Goal: Task Accomplishment & Management: Manage account settings

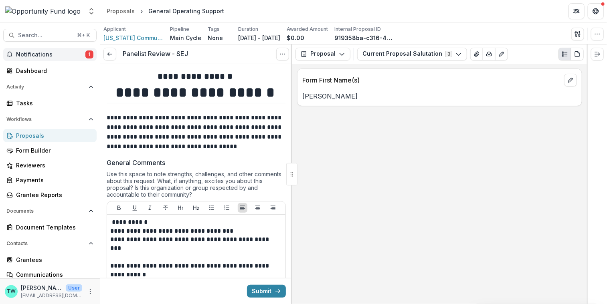
click at [33, 54] on span "Notifications" at bounding box center [50, 54] width 69 height 7
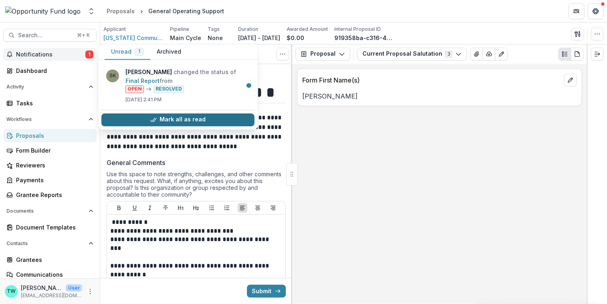
click at [172, 119] on button "Mark all as read" at bounding box center [177, 120] width 153 height 13
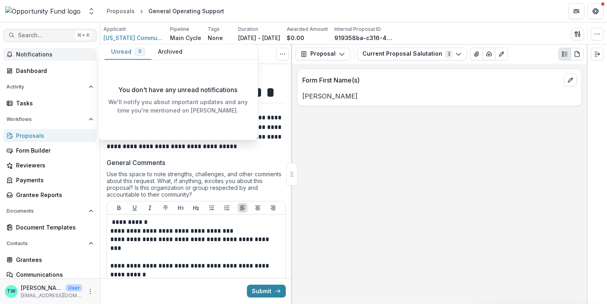
click at [47, 36] on span "Search..." at bounding box center [45, 35] width 54 height 7
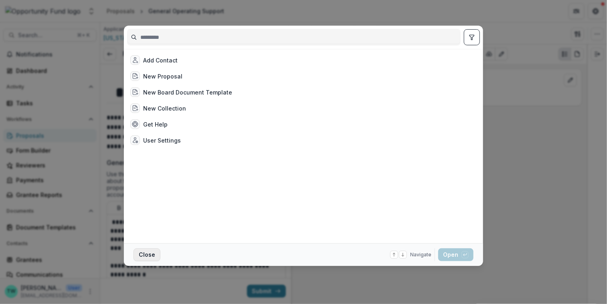
click at [138, 251] on button "Close" at bounding box center [147, 255] width 27 height 13
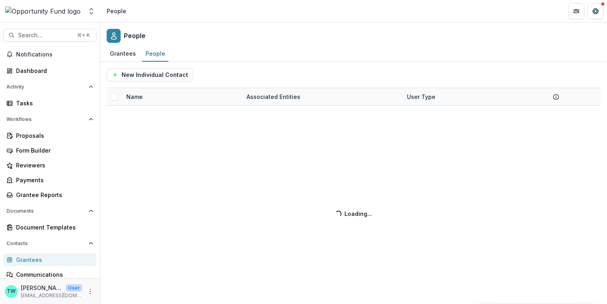
click at [158, 93] on div "New Individual Contact Name Associated Entities User Type Loading... Loading..." at bounding box center [353, 183] width 507 height 242
click at [137, 96] on div "New Individual Contact Name Associated Entities User Type Loading... Loading..." at bounding box center [353, 183] width 507 height 242
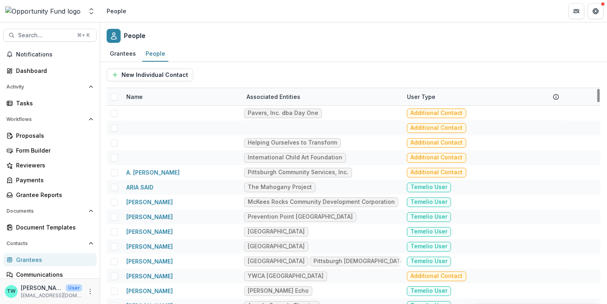
click at [137, 96] on div "Name" at bounding box center [135, 97] width 26 height 8
click at [148, 112] on input at bounding box center [171, 114] width 96 height 13
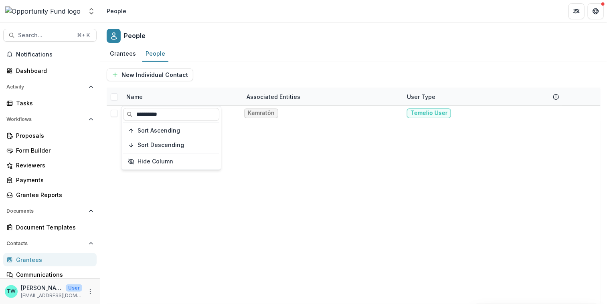
type input "**********"
click at [247, 69] on div "New Individual Contact" at bounding box center [354, 75] width 494 height 13
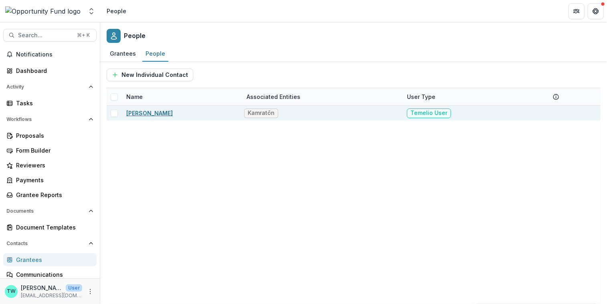
click at [150, 111] on link "Anna Elder" at bounding box center [149, 113] width 47 height 7
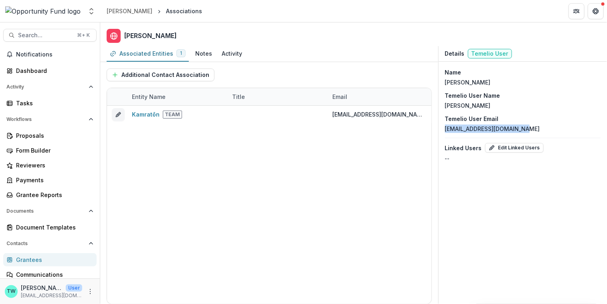
drag, startPoint x: 534, startPoint y: 130, endPoint x: 444, endPoint y: 129, distance: 89.9
click at [444, 129] on div "Name Anna Elder Temelio User Name Anna Elder Temelio User Email ktondevelopment…" at bounding box center [523, 115] width 168 height 107
click at [86, 10] on button "Open entity switcher" at bounding box center [91, 11] width 11 height 16
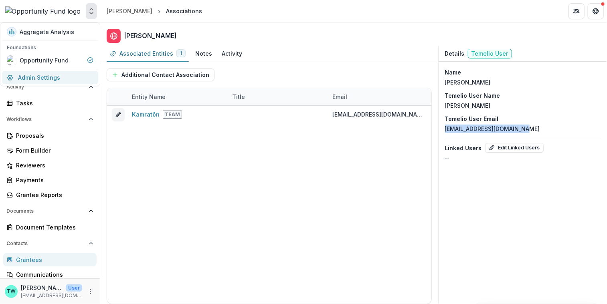
click at [56, 77] on link "Admin Settings" at bounding box center [50, 77] width 96 height 13
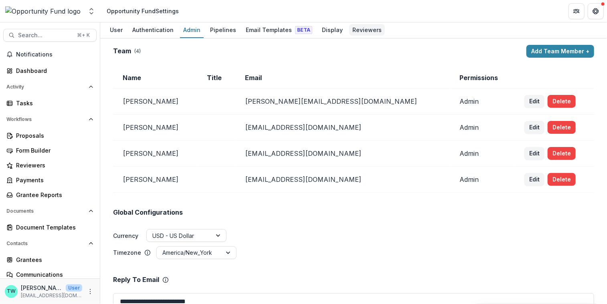
click at [358, 29] on div "Reviewers" at bounding box center [367, 30] width 36 height 12
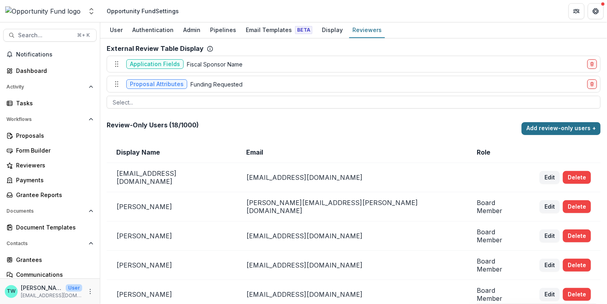
click at [555, 128] on button "Add review-only users +" at bounding box center [561, 128] width 79 height 13
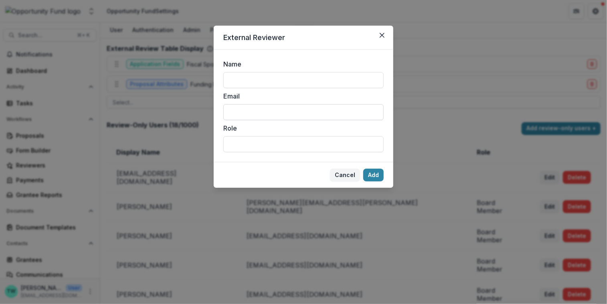
click at [247, 114] on input "Email" at bounding box center [303, 112] width 160 height 16
paste input "**********"
type input "**********"
click at [245, 81] on input "Name" at bounding box center [303, 80] width 160 height 16
type input "**********"
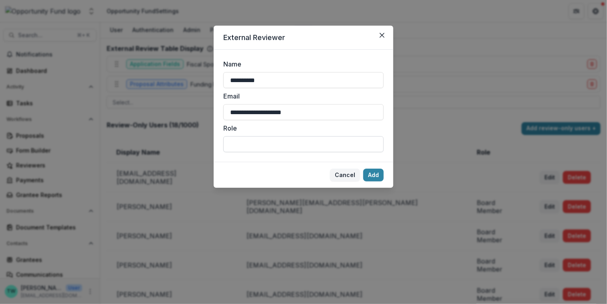
click at [248, 142] on input "Role" at bounding box center [303, 144] width 160 height 16
type input "********"
click at [369, 177] on button "Add" at bounding box center [373, 175] width 20 height 13
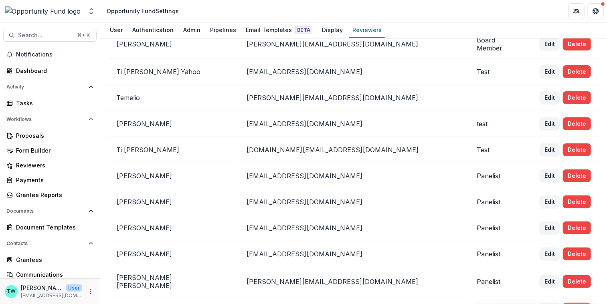
scroll to position [362, 0]
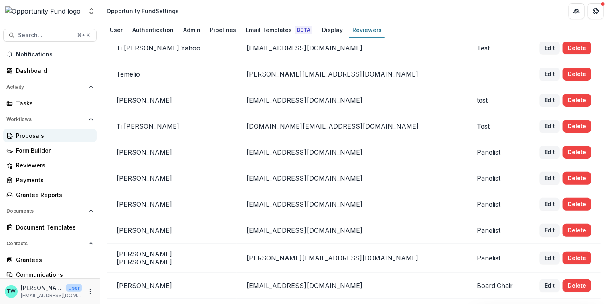
click at [43, 137] on div "Proposals" at bounding box center [53, 136] width 74 height 8
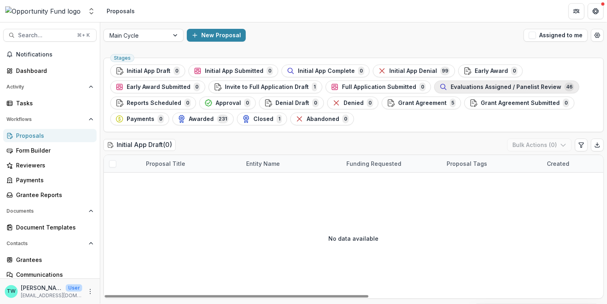
click at [458, 88] on span "Evaluations Assigned / Panelist Review" at bounding box center [506, 87] width 111 height 7
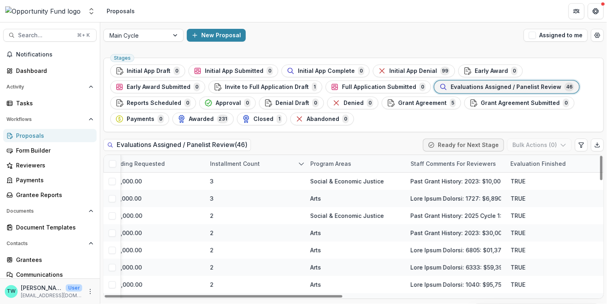
scroll to position [0, 343]
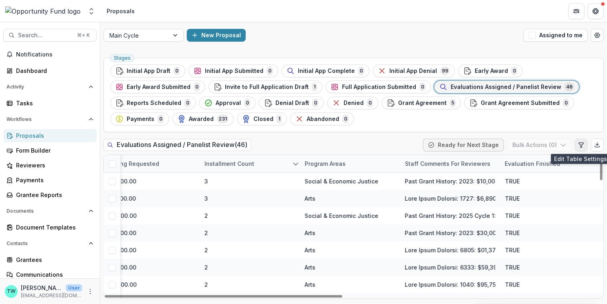
click at [582, 146] on icon "Edit table settings" at bounding box center [581, 145] width 6 height 6
select select "******"
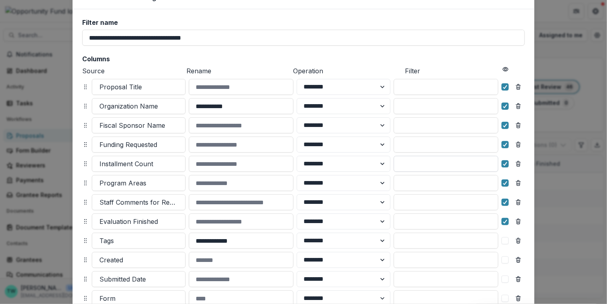
scroll to position [41, 0]
click at [411, 182] on input at bounding box center [446, 183] width 105 height 16
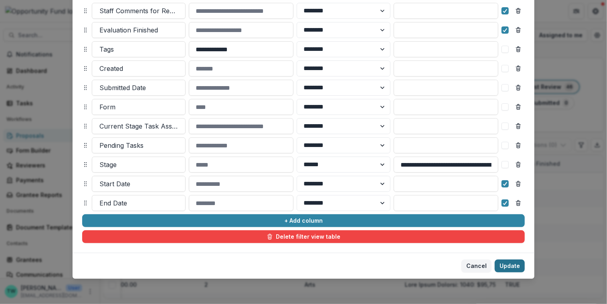
type input "****"
click at [512, 267] on button "Update" at bounding box center [510, 266] width 30 height 13
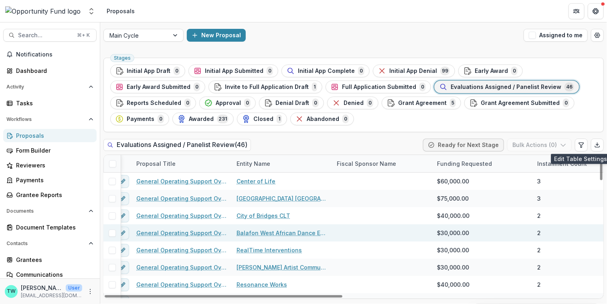
scroll to position [0, 0]
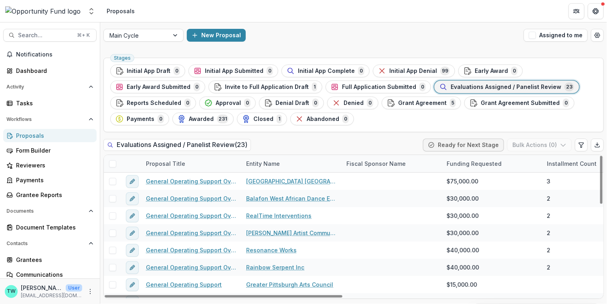
click at [112, 163] on span at bounding box center [112, 163] width 7 height 7
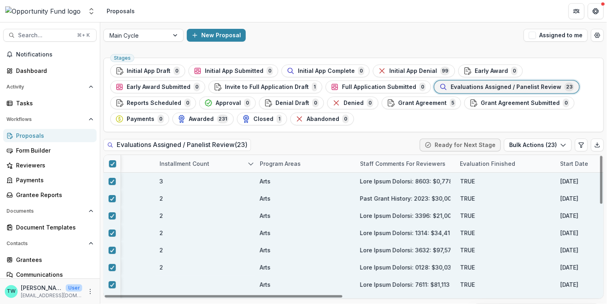
scroll to position [0, 539]
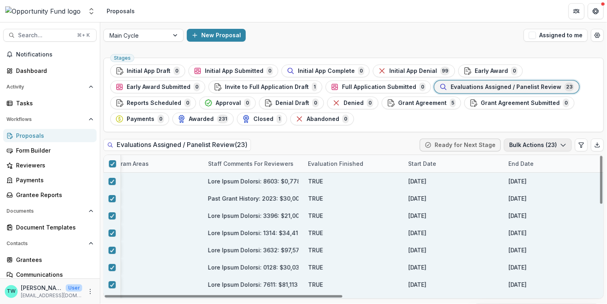
click at [561, 146] on icon "button" at bounding box center [563, 145] width 6 height 6
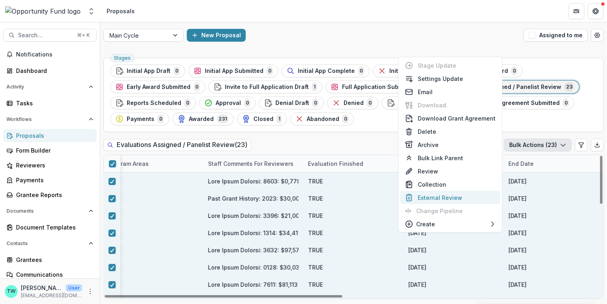
click at [458, 196] on button "External Review" at bounding box center [450, 197] width 100 height 13
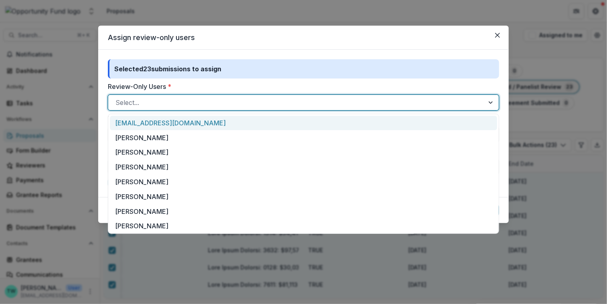
click at [217, 101] on div at bounding box center [297, 102] width 362 height 11
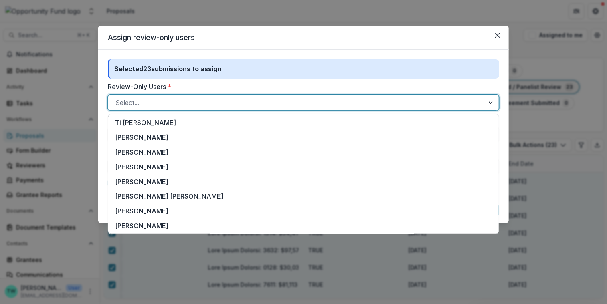
scroll to position [164, 0]
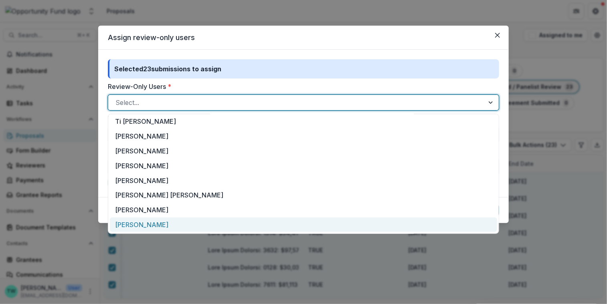
click at [137, 228] on div "Anna Elder" at bounding box center [303, 225] width 387 height 15
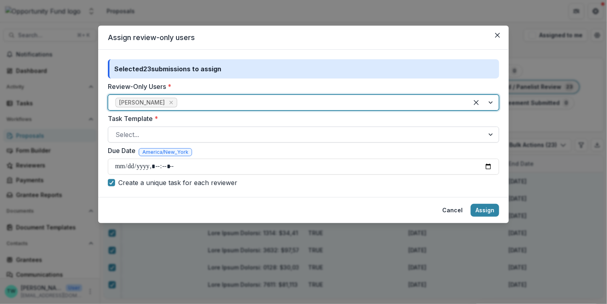
click at [170, 136] on div at bounding box center [297, 134] width 362 height 11
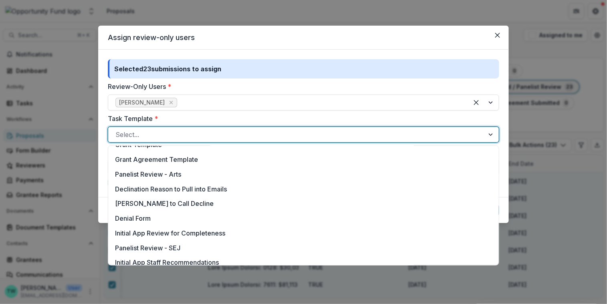
scroll to position [259, 0]
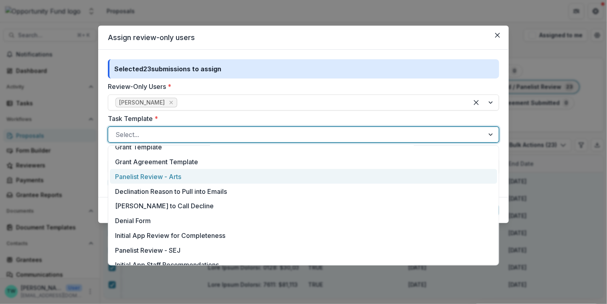
click at [159, 177] on div "Panelist Review - Arts" at bounding box center [303, 176] width 387 height 15
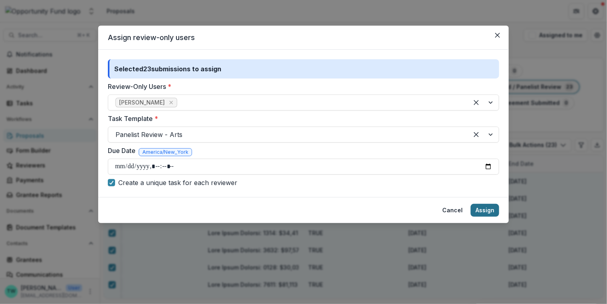
click at [486, 213] on button "Assign" at bounding box center [485, 210] width 28 height 13
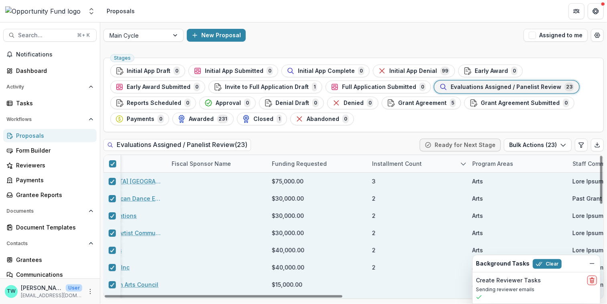
scroll to position [0, 0]
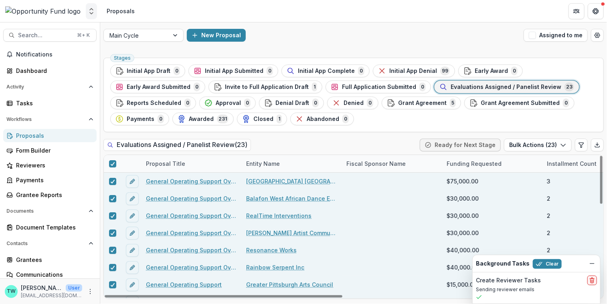
click at [95, 11] on icon "Open entity switcher" at bounding box center [91, 11] width 8 height 8
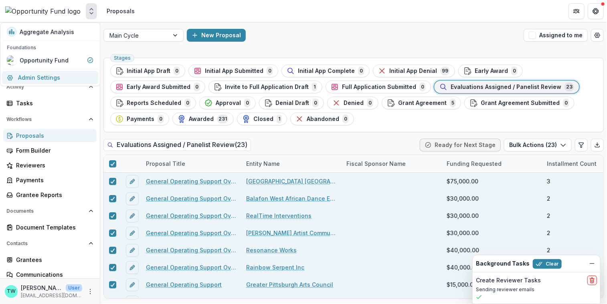
click at [51, 77] on link "Admin Settings" at bounding box center [50, 77] width 96 height 13
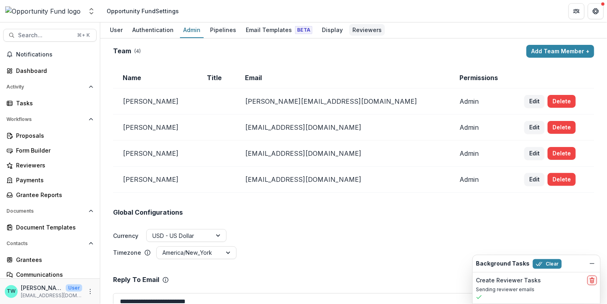
click at [356, 31] on div "Reviewers" at bounding box center [367, 30] width 36 height 12
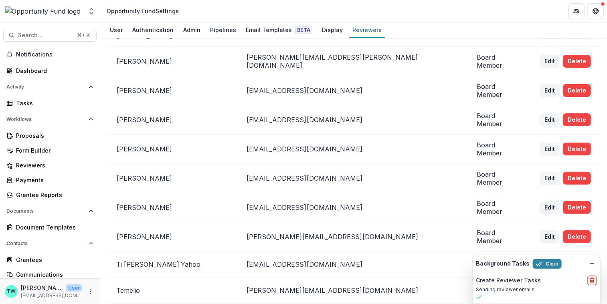
scroll to position [362, 0]
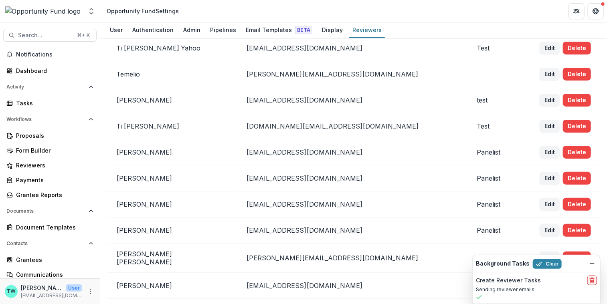
drag, startPoint x: 346, startPoint y: 281, endPoint x: 256, endPoint y: 278, distance: 89.5
copy p "annaelder20@yahoo.com"
click at [543, 265] on button "Clear" at bounding box center [547, 265] width 29 height 10
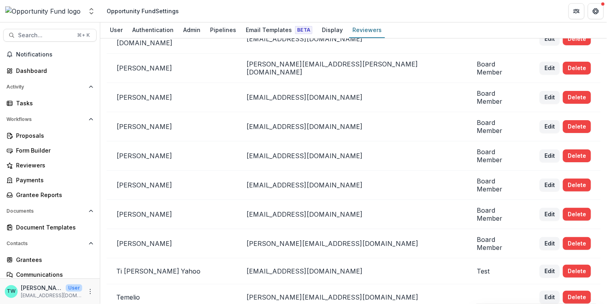
scroll to position [0, 0]
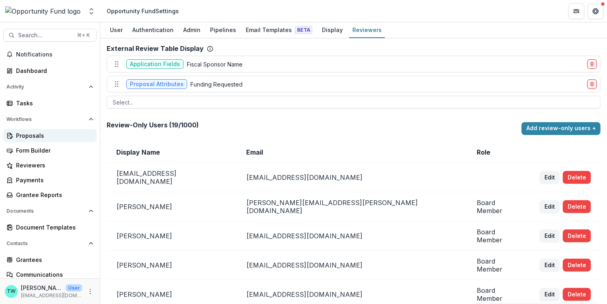
click at [39, 137] on div "Proposals" at bounding box center [53, 136] width 74 height 8
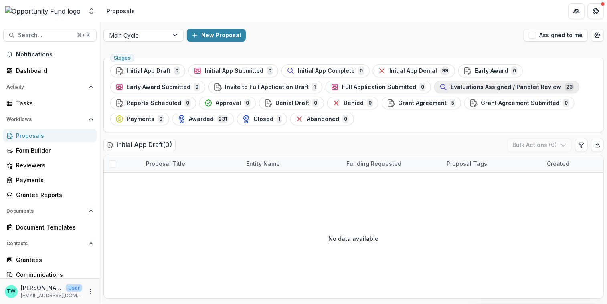
click at [488, 87] on span "Evaluations Assigned / Panelist Review" at bounding box center [506, 87] width 111 height 7
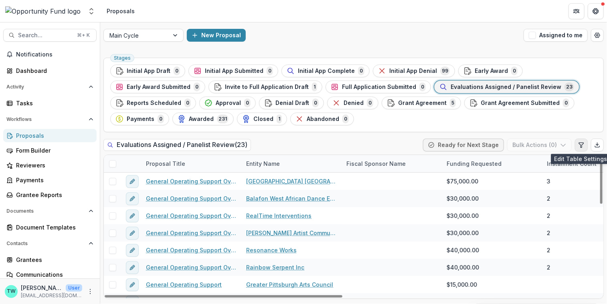
click at [580, 147] on icon "Edit table settings" at bounding box center [581, 145] width 6 height 6
select select "******"
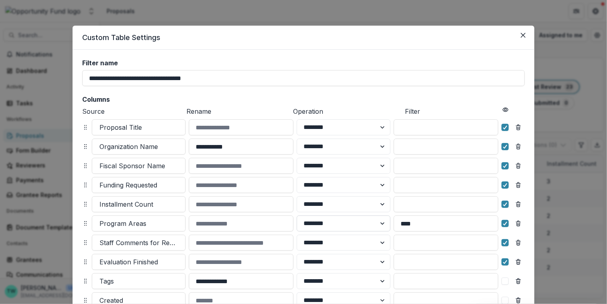
drag, startPoint x: 426, startPoint y: 221, endPoint x: 378, endPoint y: 221, distance: 48.1
click at [378, 221] on div "Program Areas ******** ****** ****" at bounding box center [303, 224] width 443 height 16
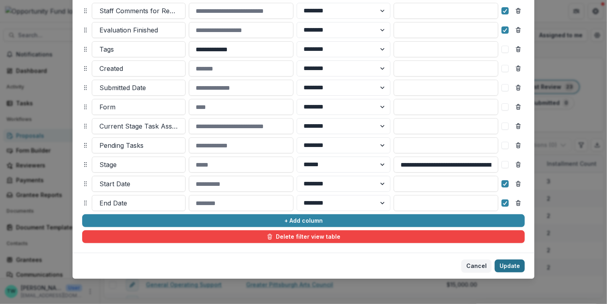
click at [505, 266] on button "Update" at bounding box center [510, 266] width 30 height 13
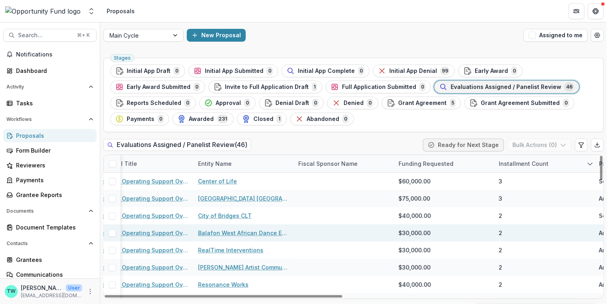
scroll to position [0, 52]
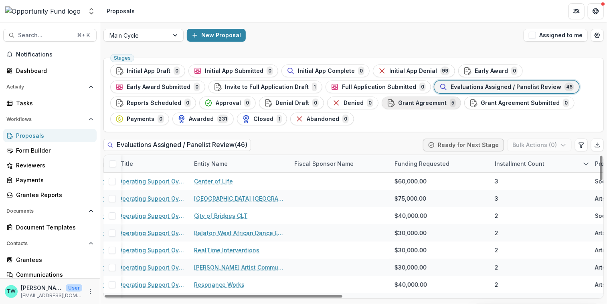
click at [403, 105] on span "Grant Agreement" at bounding box center [422, 103] width 49 height 7
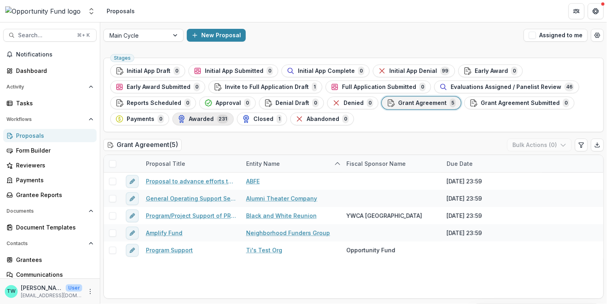
click at [197, 121] on span "Awarded" at bounding box center [201, 119] width 25 height 7
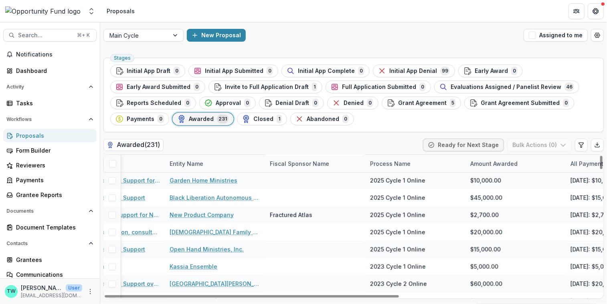
scroll to position [273, 77]
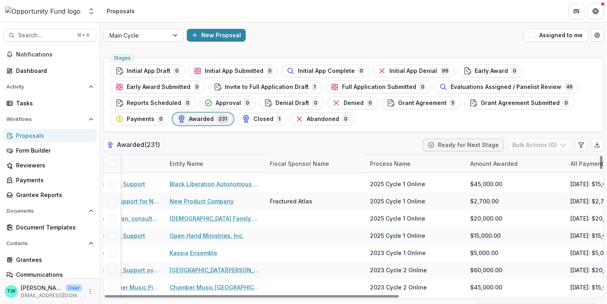
click at [417, 164] on div "Process Name" at bounding box center [415, 163] width 100 height 17
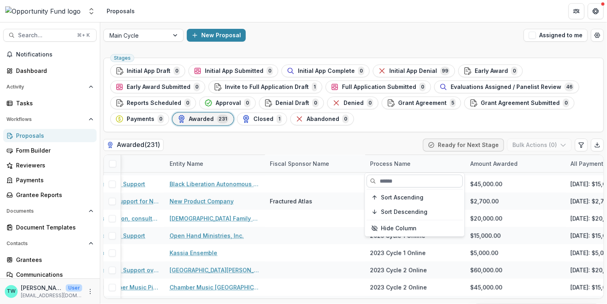
click at [399, 180] on input at bounding box center [415, 181] width 96 height 13
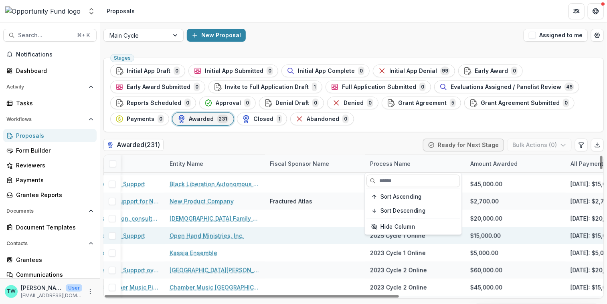
click at [322, 235] on div at bounding box center [315, 235] width 100 height 17
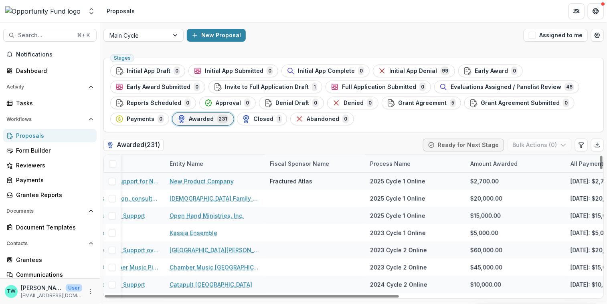
scroll to position [0, 77]
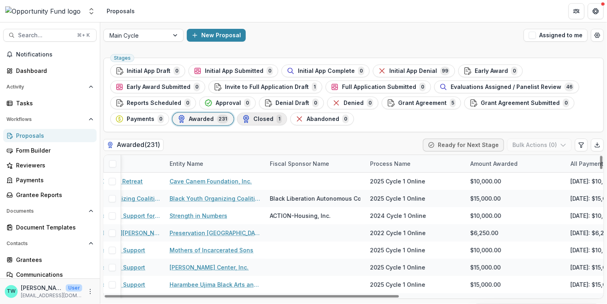
click at [266, 117] on span "Closed" at bounding box center [263, 119] width 20 height 7
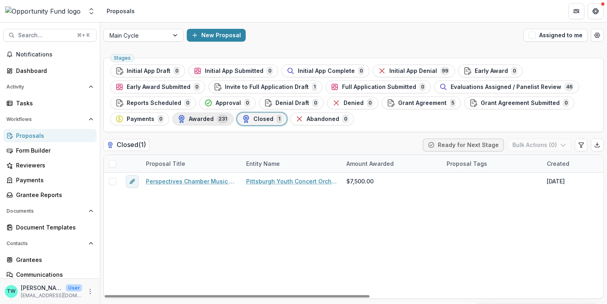
click at [205, 120] on span "Awarded" at bounding box center [201, 119] width 25 height 7
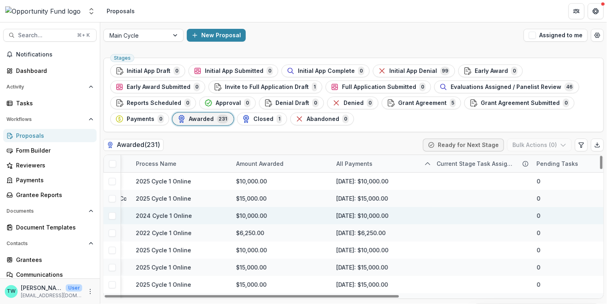
scroll to position [0, 339]
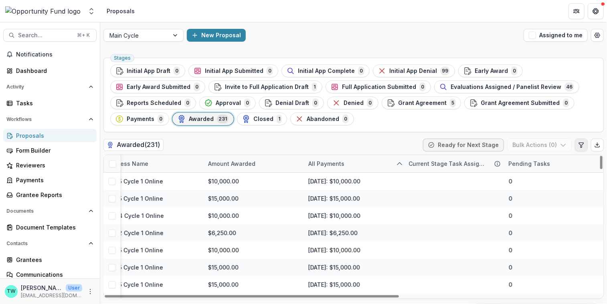
click at [581, 145] on icon "Edit table settings" at bounding box center [581, 145] width 4 height 5
select select "******"
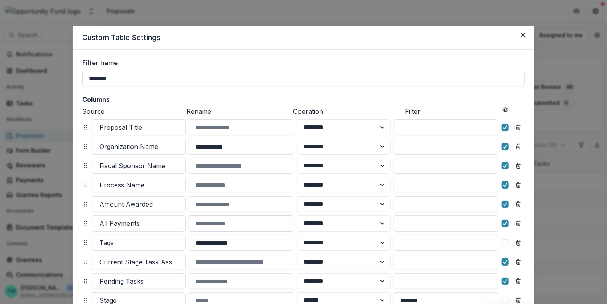
scroll to position [97, 0]
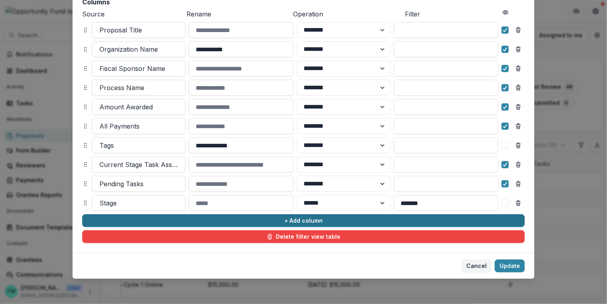
click at [151, 218] on button "+ Add column" at bounding box center [303, 221] width 443 height 13
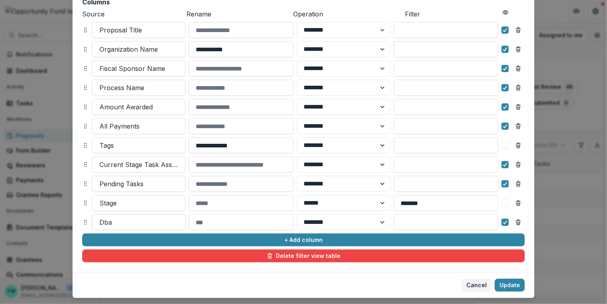
click at [118, 223] on div at bounding box center [138, 222] width 79 height 11
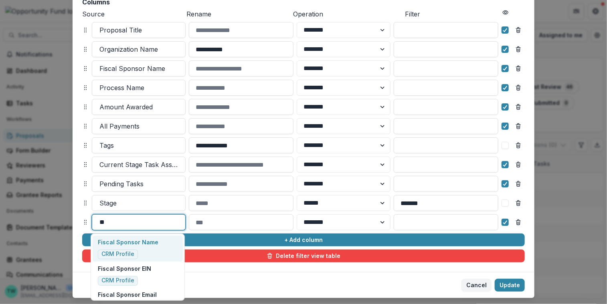
type input "***"
click at [126, 241] on p "All Reports" at bounding box center [118, 242] width 40 height 8
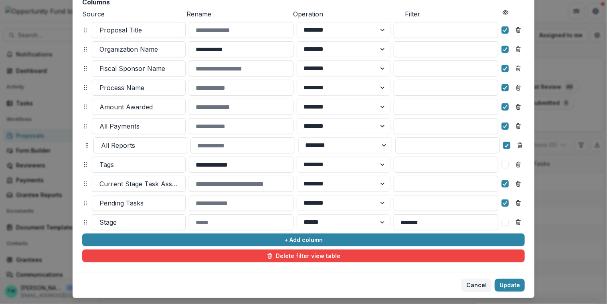
drag, startPoint x: 83, startPoint y: 224, endPoint x: 85, endPoint y: 147, distance: 77.0
click at [86, 148] on circle at bounding box center [86, 148] width 0 height 0
select select "******"
click at [516, 285] on button "Update" at bounding box center [510, 285] width 30 height 13
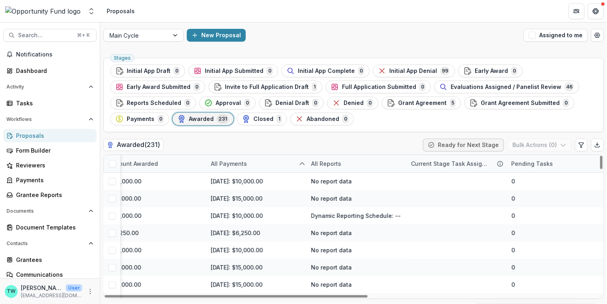
scroll to position [0, 439]
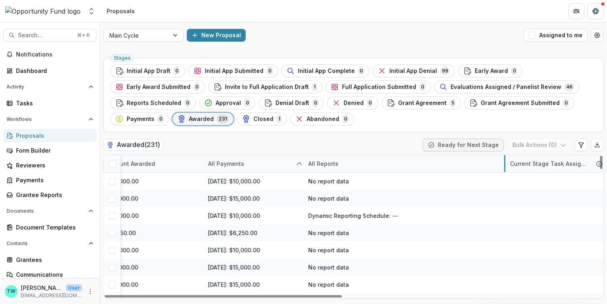
drag, startPoint x: 403, startPoint y: 162, endPoint x: 506, endPoint y: 163, distance: 102.7
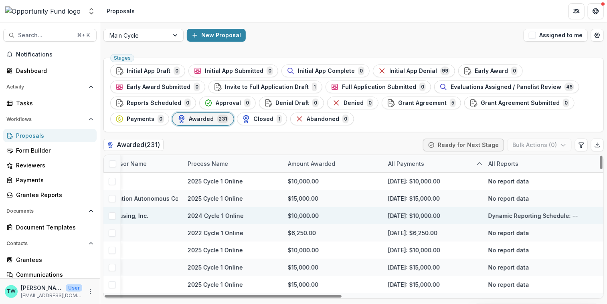
scroll to position [0, 0]
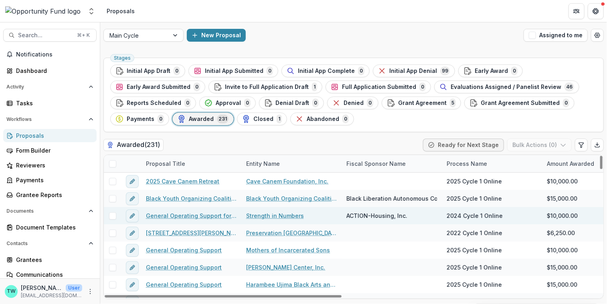
click at [173, 215] on link "General Operating Support for Strength in Numbers" at bounding box center [191, 216] width 91 height 8
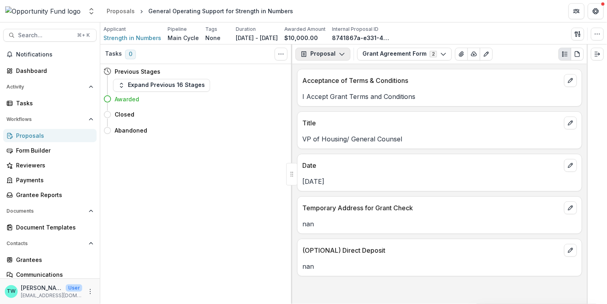
click at [339, 55] on icon "button" at bounding box center [342, 54] width 6 height 6
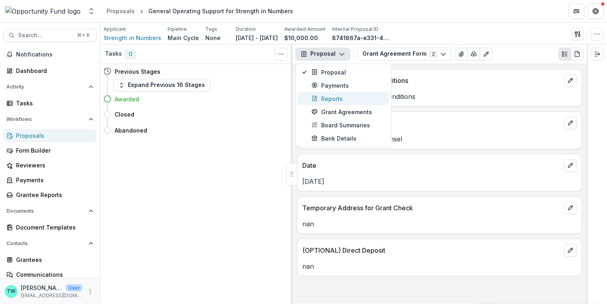
click at [335, 96] on div "Reports" at bounding box center [348, 99] width 73 height 8
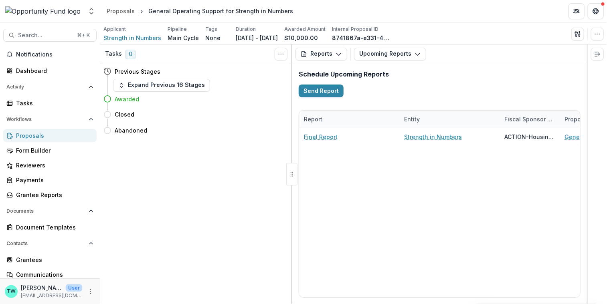
click at [29, 138] on div "Proposals" at bounding box center [53, 136] width 74 height 8
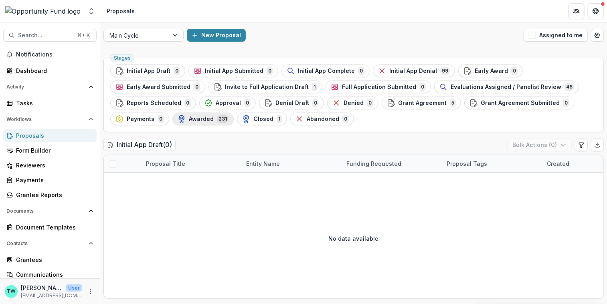
click at [203, 115] on div "Awarded 231" at bounding box center [203, 119] width 51 height 9
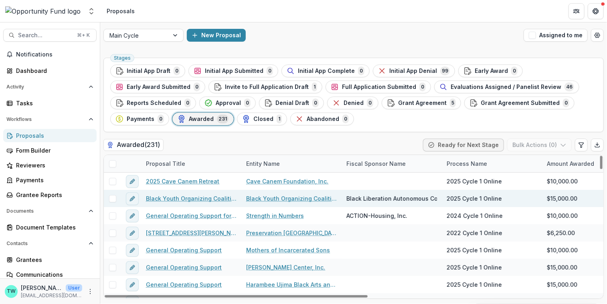
click at [191, 199] on link "Black Youth Organizing Coalition" at bounding box center [191, 199] width 91 height 8
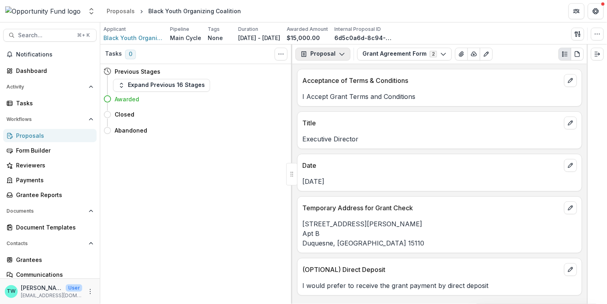
click at [322, 54] on button "Proposal" at bounding box center [323, 54] width 55 height 13
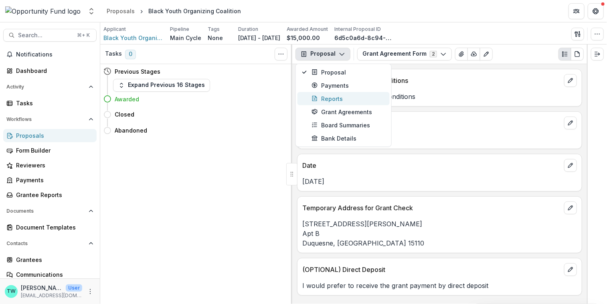
click at [328, 97] on div "Reports" at bounding box center [348, 99] width 73 height 8
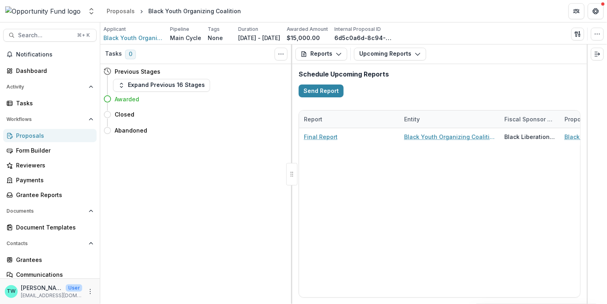
click at [30, 137] on div "Proposals" at bounding box center [53, 136] width 74 height 8
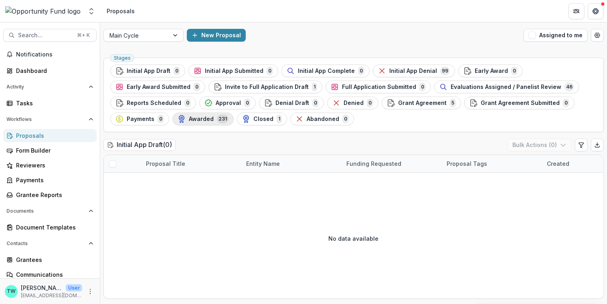
click at [201, 121] on span "Awarded" at bounding box center [201, 119] width 25 height 7
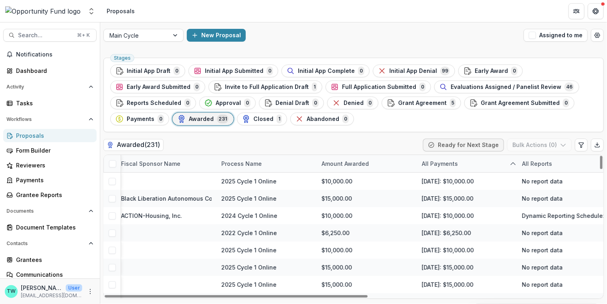
scroll to position [0, 439]
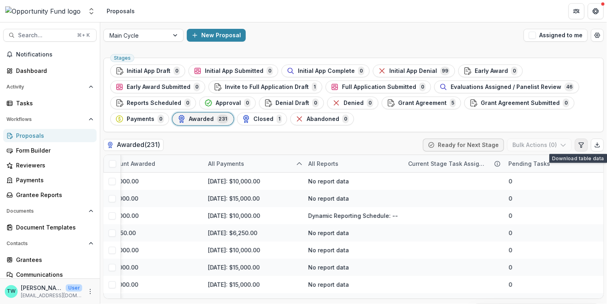
click at [580, 145] on icon "Edit table settings" at bounding box center [581, 145] width 6 height 6
select select "******"
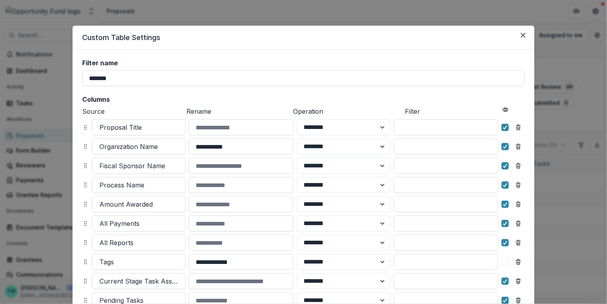
scroll to position [117, 0]
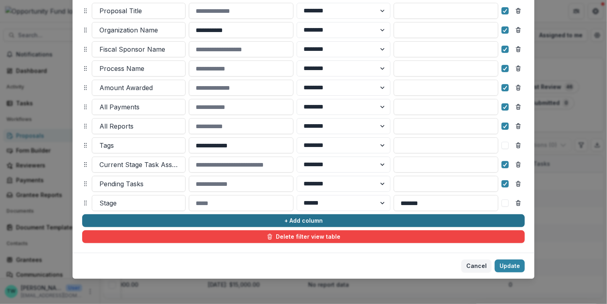
click at [205, 222] on button "+ Add column" at bounding box center [303, 221] width 443 height 13
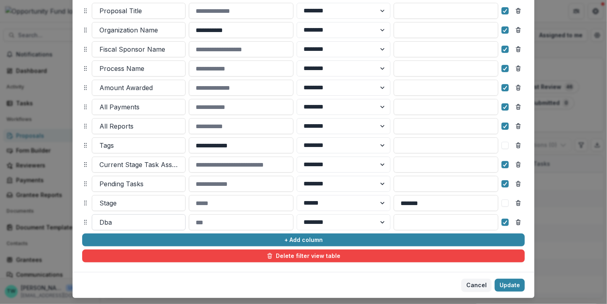
click at [134, 223] on div at bounding box center [138, 222] width 79 height 11
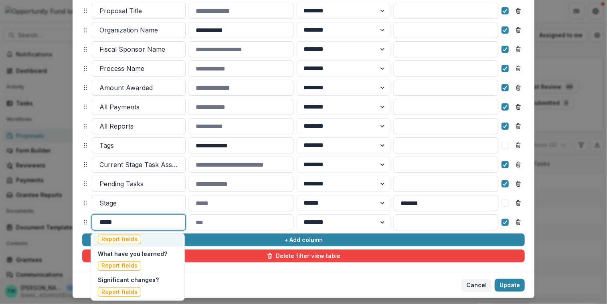
scroll to position [396, 0]
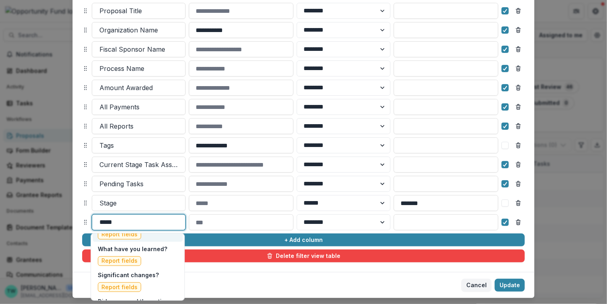
type input "******"
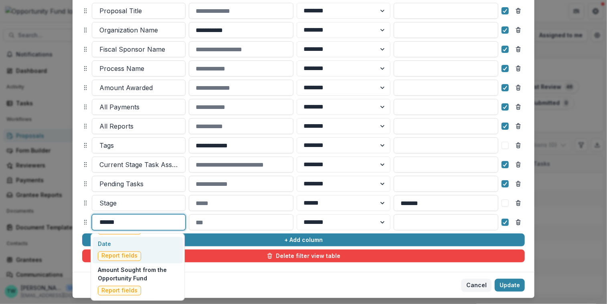
scroll to position [670, 0]
click at [125, 248] on p "Date" at bounding box center [119, 246] width 43 height 8
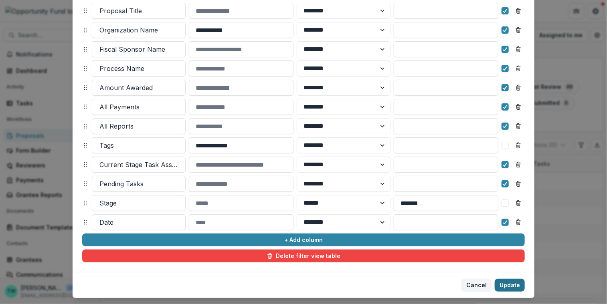
click at [515, 288] on button "Update" at bounding box center [510, 285] width 30 height 13
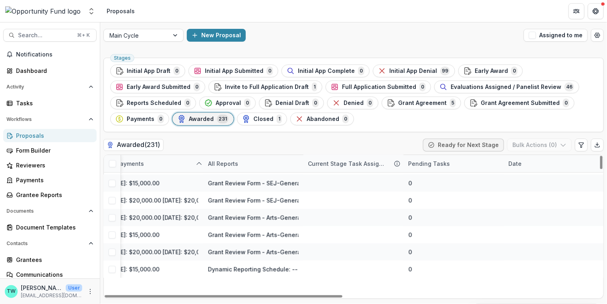
scroll to position [0, 539]
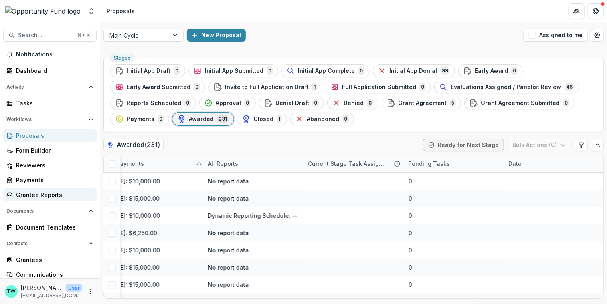
click at [30, 197] on div "Grantee Reports" at bounding box center [53, 195] width 74 height 8
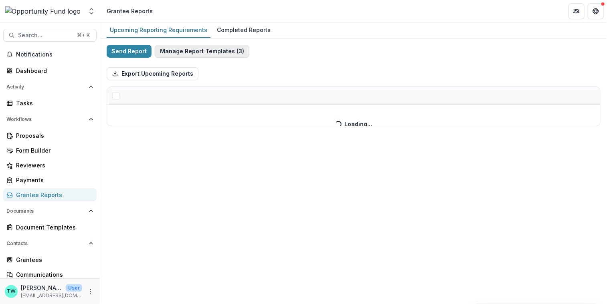
click at [217, 55] on button "Manage Report Templates ( 3 )" at bounding box center [202, 51] width 95 height 13
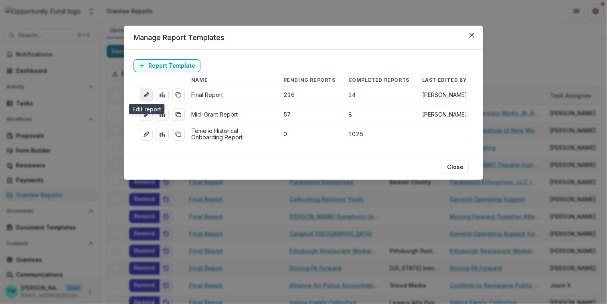
click at [146, 95] on icon "edit-report" at bounding box center [146, 95] width 6 height 6
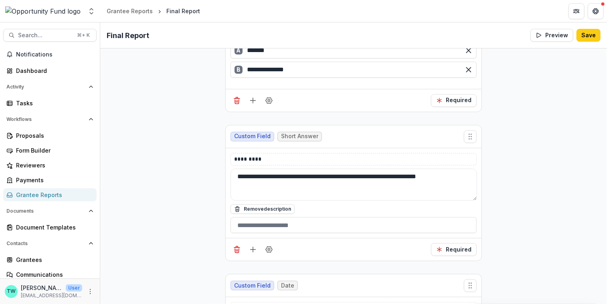
scroll to position [4122, 0]
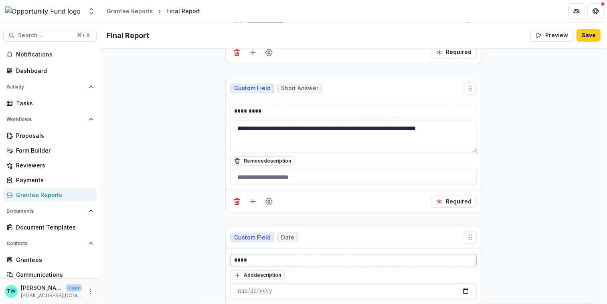
click at [234, 256] on p "****" at bounding box center [354, 260] width 240 height 8
click at [592, 34] on button "Save" at bounding box center [589, 35] width 24 height 13
click at [134, 13] on div "Grantee Reports" at bounding box center [130, 11] width 46 height 8
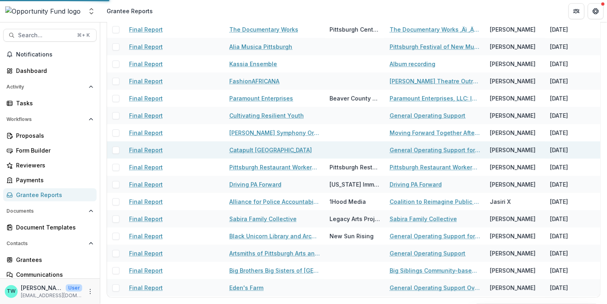
scroll to position [83, 0]
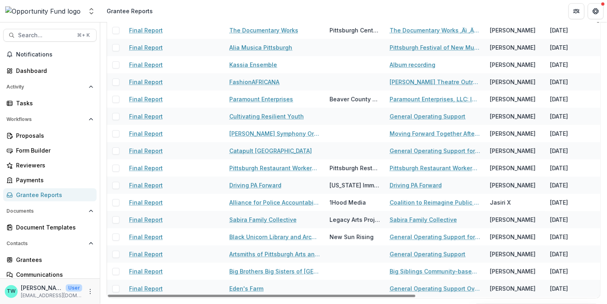
click at [34, 193] on div "Grantee Reports" at bounding box center [53, 195] width 74 height 8
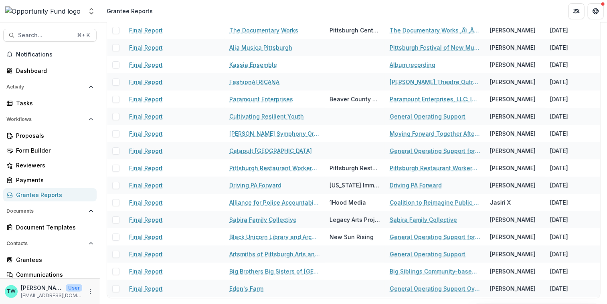
click at [41, 193] on div "Grantee Reports" at bounding box center [53, 195] width 74 height 8
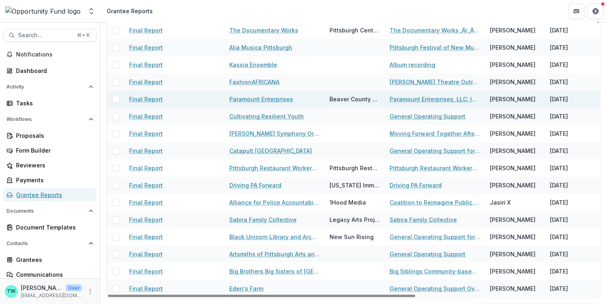
scroll to position [0, 0]
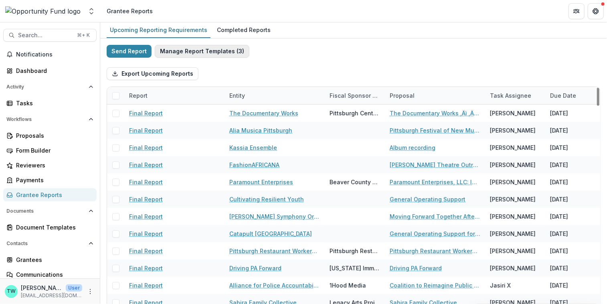
click at [207, 47] on button "Manage Report Templates ( 3 )" at bounding box center [202, 51] width 95 height 13
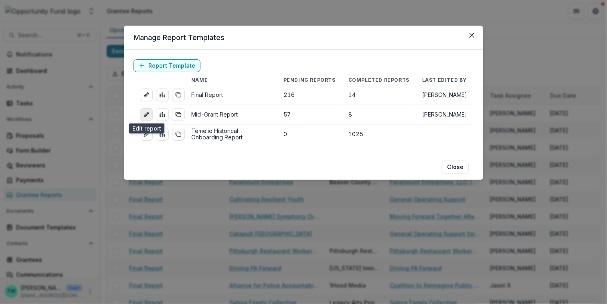
click at [145, 115] on icon "edit-report" at bounding box center [146, 115] width 6 height 6
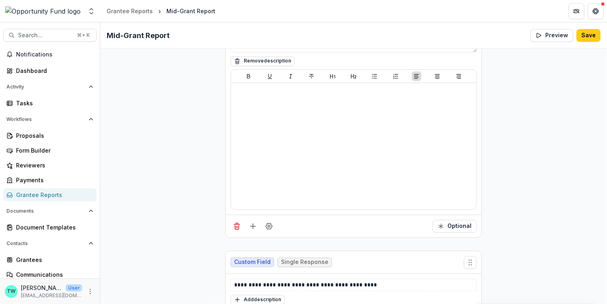
scroll to position [2158, 0]
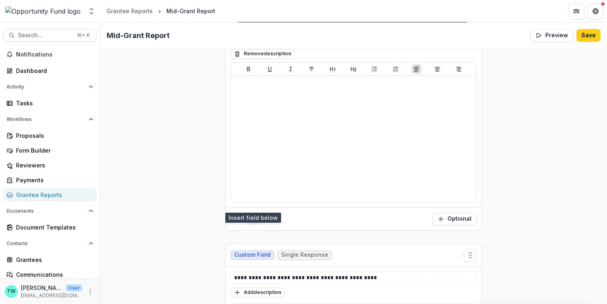
click at [253, 217] on line "Add field" at bounding box center [253, 219] width 0 height 5
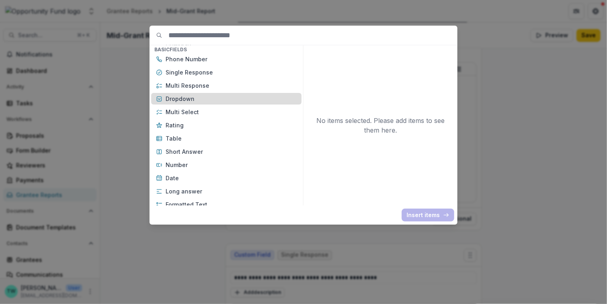
scroll to position [79, 0]
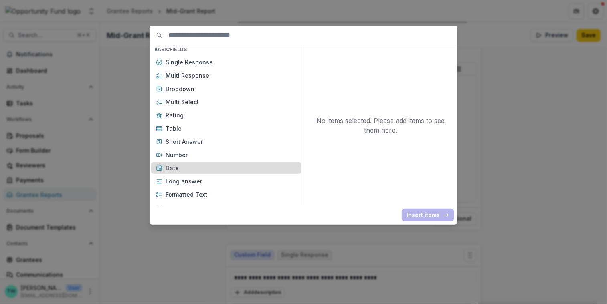
click at [173, 169] on p "Date" at bounding box center [231, 168] width 131 height 8
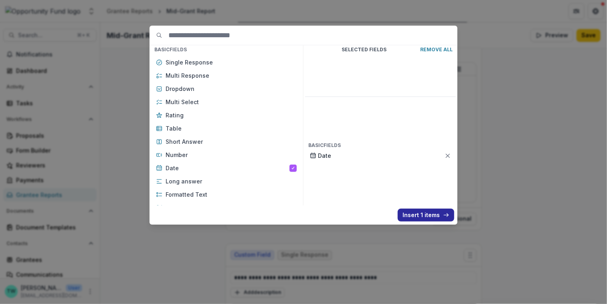
click at [428, 212] on button "Insert 1 items" at bounding box center [426, 215] width 57 height 13
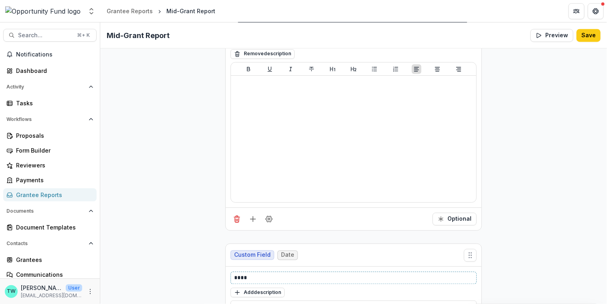
click at [234, 274] on p "****" at bounding box center [354, 278] width 240 height 8
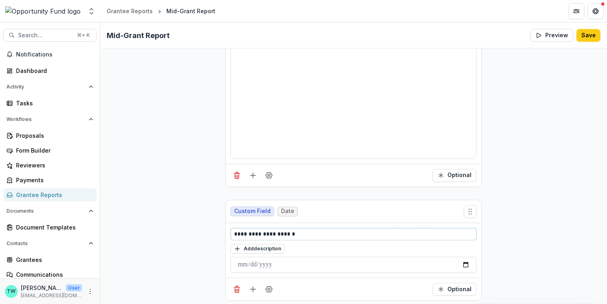
scroll to position [2204, 0]
click at [305, 228] on p "**********" at bounding box center [354, 232] width 240 height 8
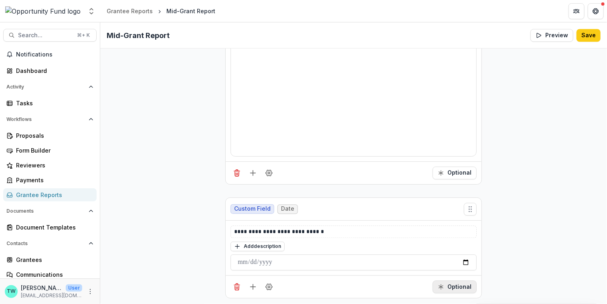
click at [456, 281] on button "Optional" at bounding box center [455, 287] width 44 height 13
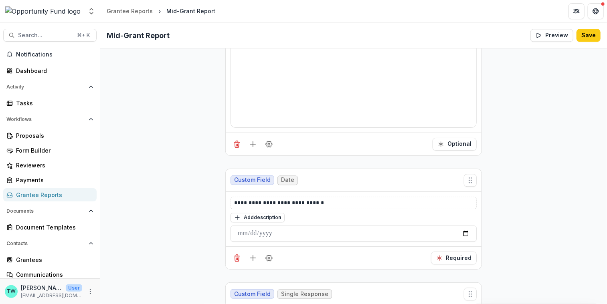
scroll to position [2236, 0]
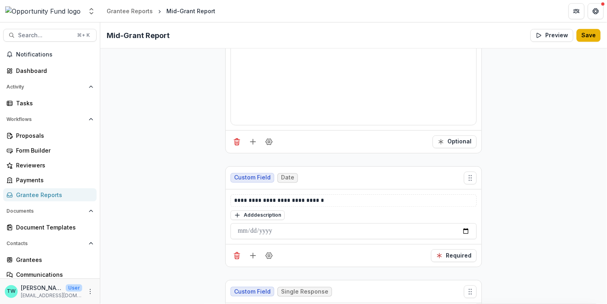
click at [586, 34] on button "Save" at bounding box center [589, 35] width 24 height 13
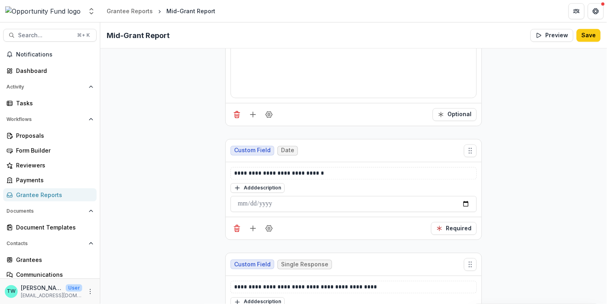
scroll to position [2263, 0]
click at [32, 191] on div "Grantee Reports" at bounding box center [53, 195] width 74 height 8
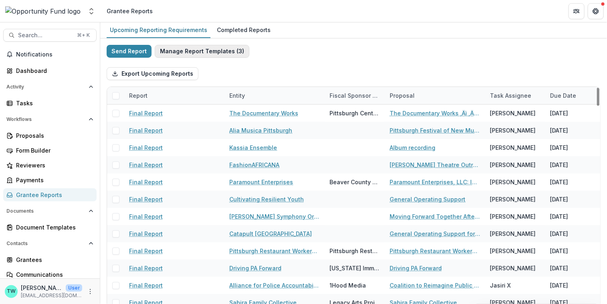
click at [201, 50] on button "Manage Report Templates ( 3 )" at bounding box center [202, 51] width 95 height 13
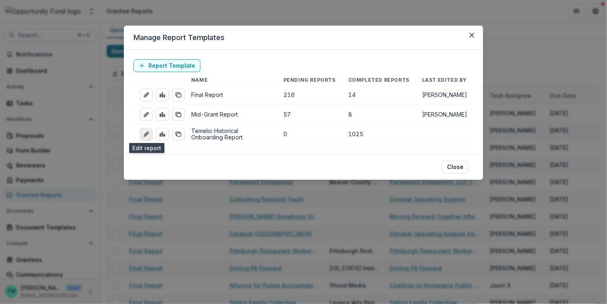
click at [146, 134] on icon "edit-report" at bounding box center [146, 134] width 6 height 6
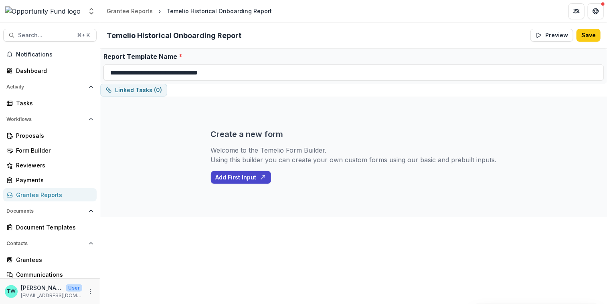
click at [45, 193] on div "Grantee Reports" at bounding box center [53, 195] width 74 height 8
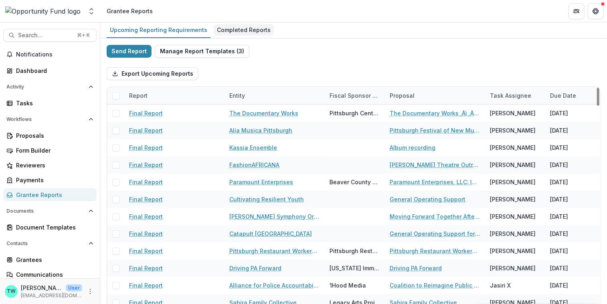
click at [234, 30] on div "Completed Reports" at bounding box center [244, 30] width 60 height 12
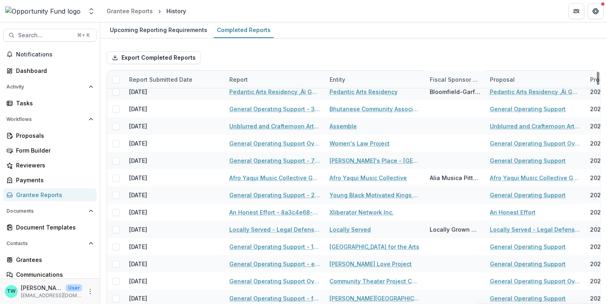
scroll to position [644, 0]
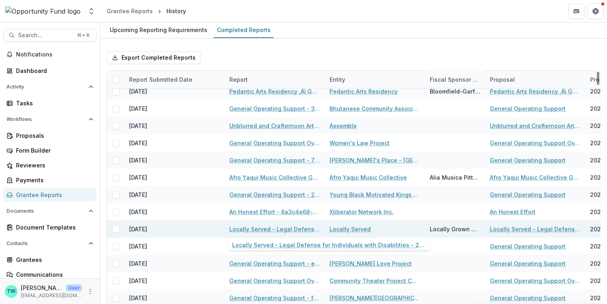
click at [256, 229] on link "Locally Served - Legal Defense for Individuals with Disabilities - 2e25ac35-454…" at bounding box center [274, 229] width 91 height 8
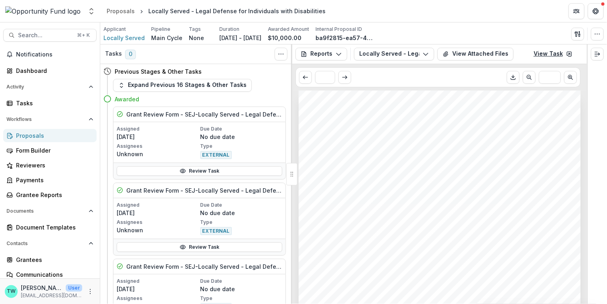
click at [568, 53] on icon at bounding box center [569, 54] width 6 height 6
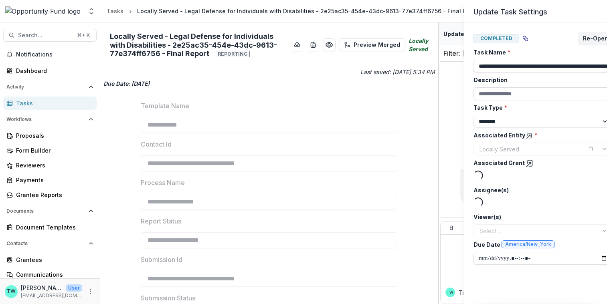
select select "********"
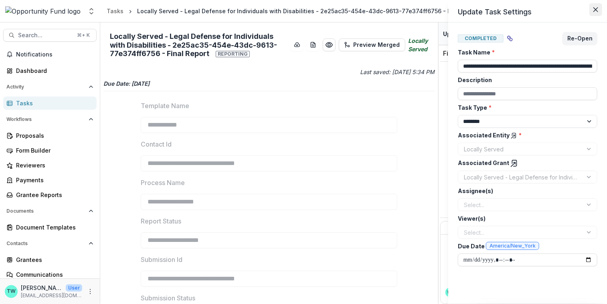
click at [593, 10] on button "Close" at bounding box center [596, 9] width 13 height 13
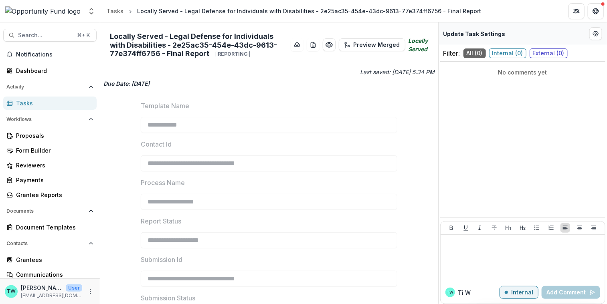
scroll to position [49, 0]
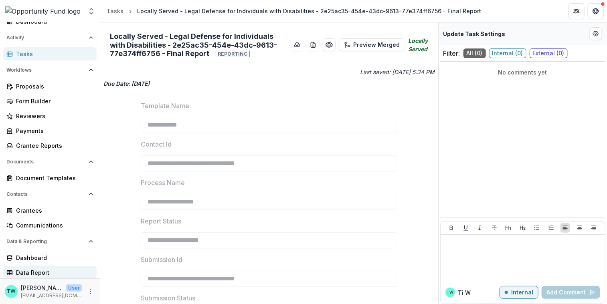
click at [38, 271] on div "Data Report" at bounding box center [53, 273] width 74 height 8
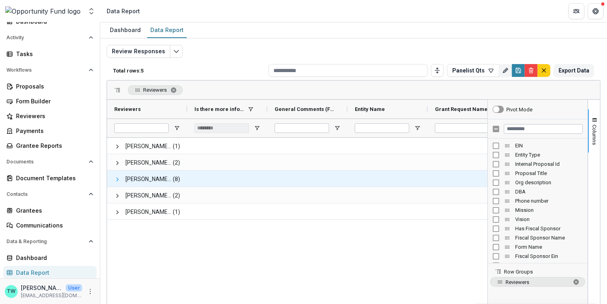
click at [118, 179] on span at bounding box center [117, 179] width 6 height 6
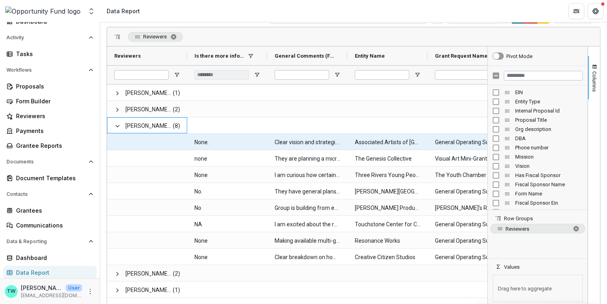
scroll to position [56, 0]
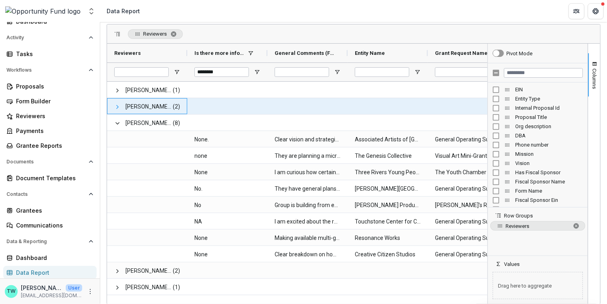
click at [115, 106] on span at bounding box center [117, 107] width 6 height 6
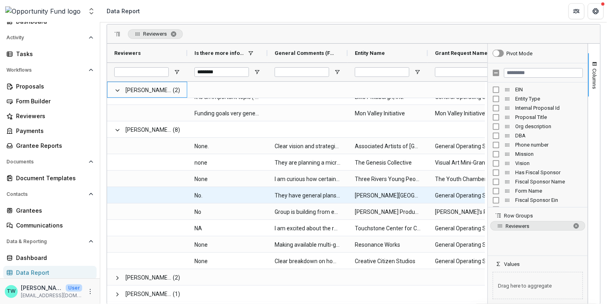
scroll to position [0, 0]
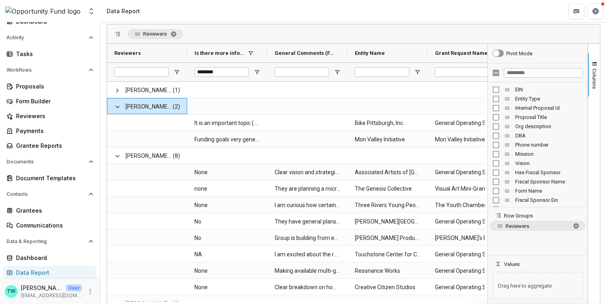
click at [399, 34] on div "Reviewers" at bounding box center [353, 33] width 493 height 19
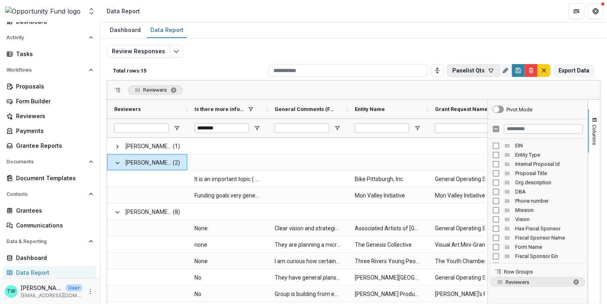
click at [484, 71] on button "Panelist Qts" at bounding box center [473, 70] width 53 height 13
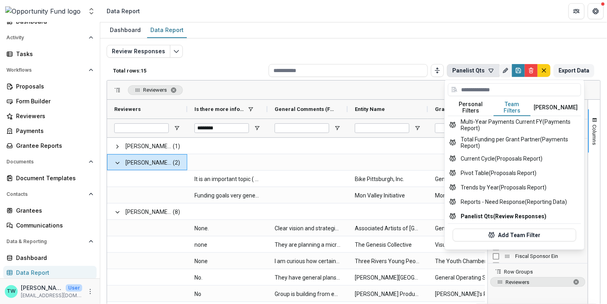
click at [516, 105] on button "Team Filters" at bounding box center [512, 107] width 37 height 17
click at [495, 180] on button "Trends by Year (Proposals Report)" at bounding box center [514, 187] width 133 height 14
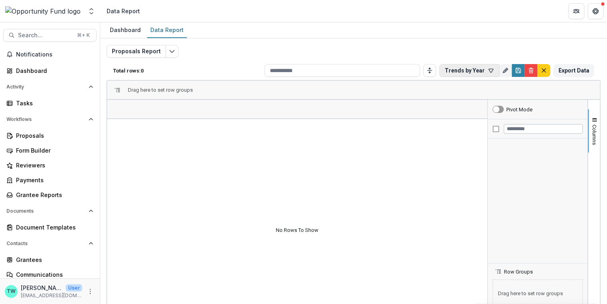
click at [488, 69] on icon "button" at bounding box center [491, 70] width 6 height 6
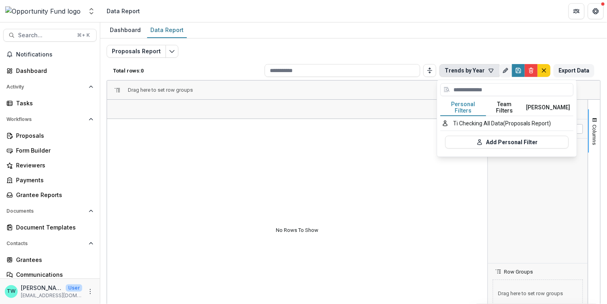
click at [504, 105] on button "Team Filters" at bounding box center [505, 107] width 37 height 17
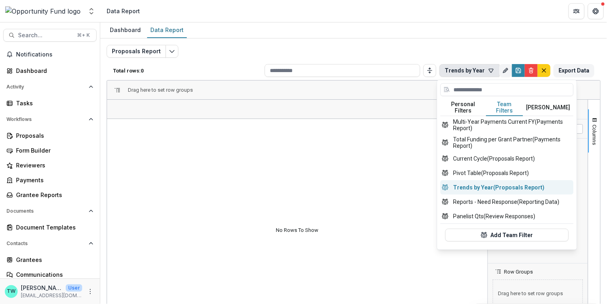
click at [494, 183] on button "Trends by Year (Proposals Report)" at bounding box center [506, 187] width 133 height 14
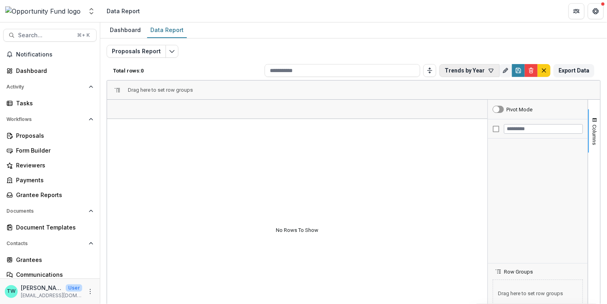
click at [489, 71] on icon "button" at bounding box center [491, 70] width 6 height 6
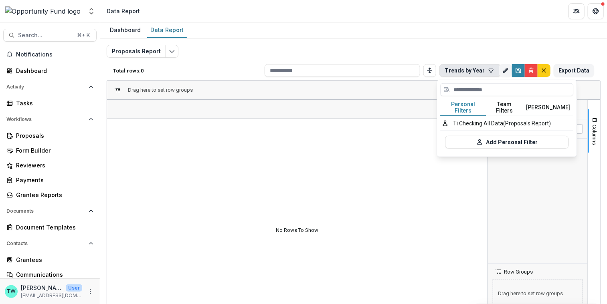
click at [509, 103] on button "Team Filters" at bounding box center [505, 107] width 37 height 17
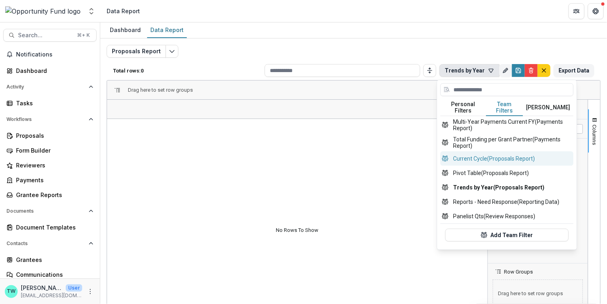
click at [497, 152] on button "Current Cycle (Proposals Report)" at bounding box center [506, 159] width 133 height 14
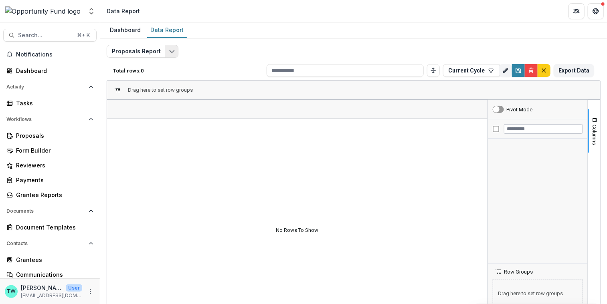
click at [169, 49] on icon "Edit selected report" at bounding box center [172, 51] width 6 height 6
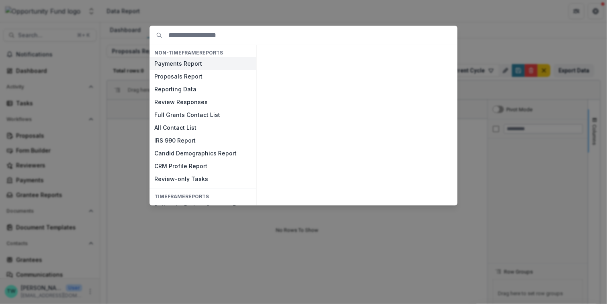
click at [189, 63] on button "Payments Report" at bounding box center [203, 63] width 107 height 13
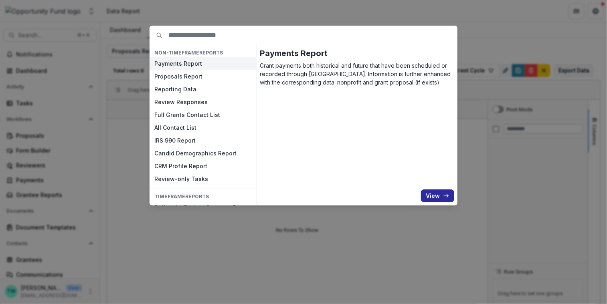
click at [431, 202] on button "View" at bounding box center [437, 196] width 33 height 13
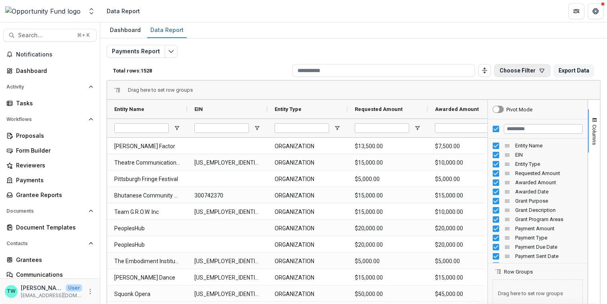
click at [539, 72] on icon "button" at bounding box center [542, 70] width 6 height 6
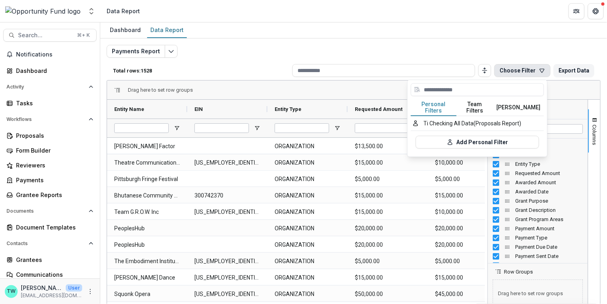
click at [478, 102] on button "Team Filters" at bounding box center [475, 107] width 37 height 17
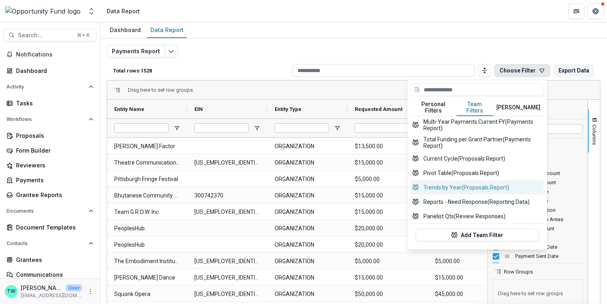
click at [464, 185] on button "Trends by Year (Proposals Report)" at bounding box center [477, 187] width 133 height 14
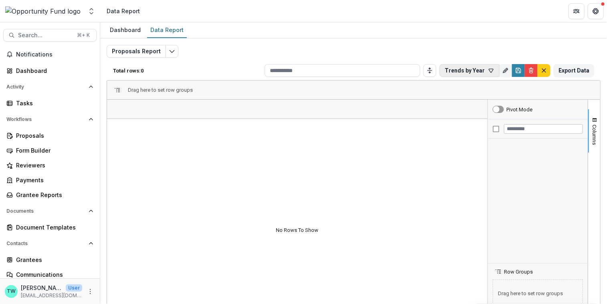
click at [489, 70] on icon "button" at bounding box center [491, 71] width 4 height 4
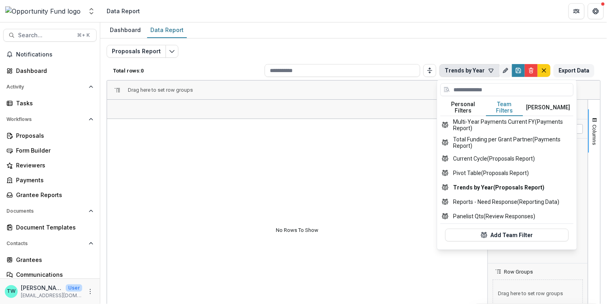
click at [505, 105] on button "Team Filters" at bounding box center [505, 107] width 37 height 17
click at [499, 120] on button "Multi-Year Payments Current FY (Payments Report)" at bounding box center [506, 125] width 133 height 18
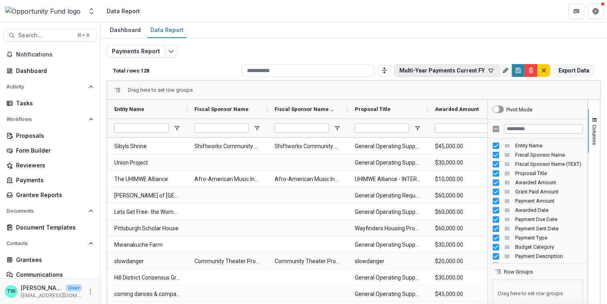
click at [489, 69] on icon "button" at bounding box center [491, 71] width 4 height 4
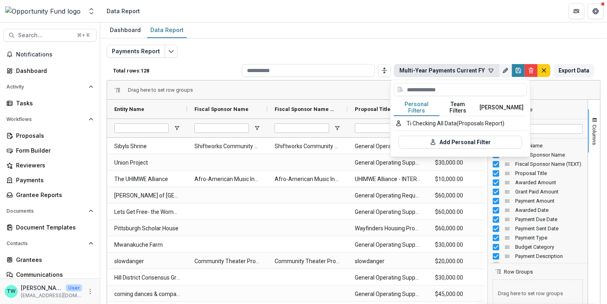
click at [457, 103] on button "Team Filters" at bounding box center [458, 107] width 37 height 17
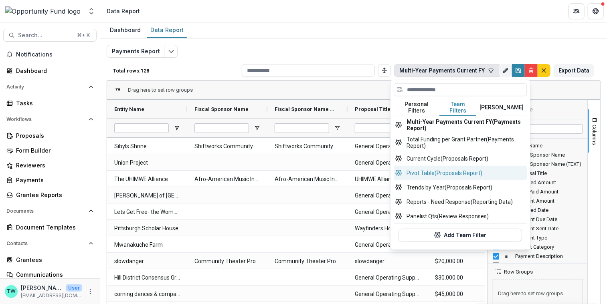
click at [447, 166] on button "Pivot Table (Proposals Report)" at bounding box center [460, 173] width 133 height 14
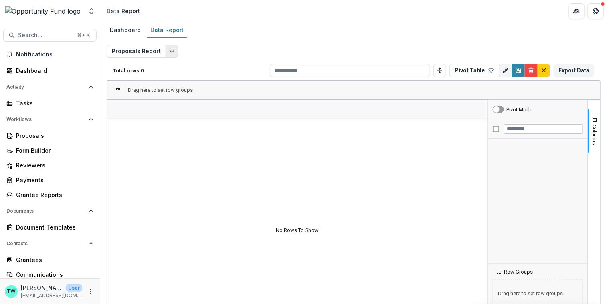
click at [166, 51] on button "Edit selected report" at bounding box center [172, 51] width 13 height 13
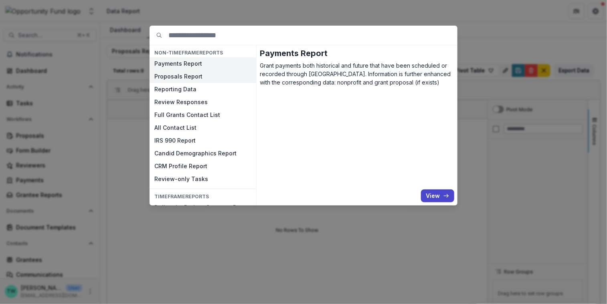
click at [179, 79] on button "Proposals Report" at bounding box center [203, 76] width 107 height 13
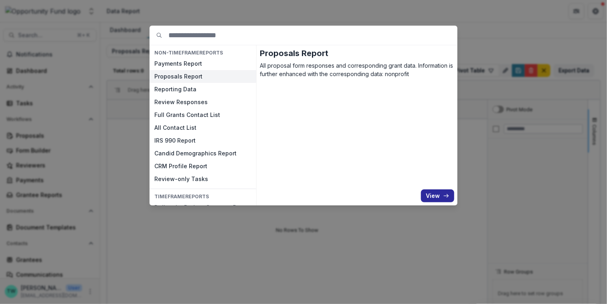
click at [440, 198] on button "View" at bounding box center [437, 196] width 33 height 13
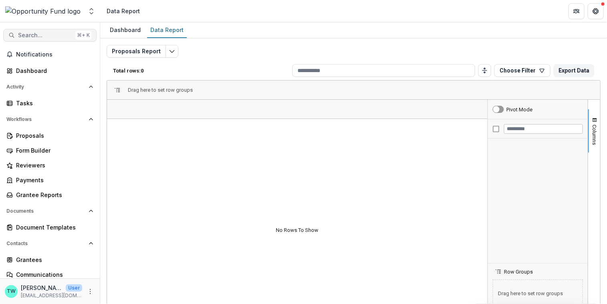
click at [56, 32] on span "Search..." at bounding box center [45, 35] width 54 height 7
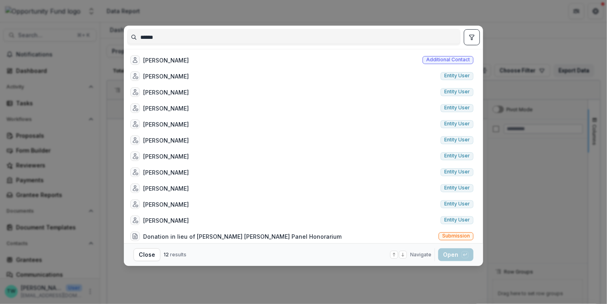
drag, startPoint x: 166, startPoint y: 37, endPoint x: 89, endPoint y: 30, distance: 78.1
click at [89, 29] on div "****** [PERSON_NAME] Additional contact [PERSON_NAME] Entity user [PERSON_NAME]…" at bounding box center [303, 152] width 607 height 304
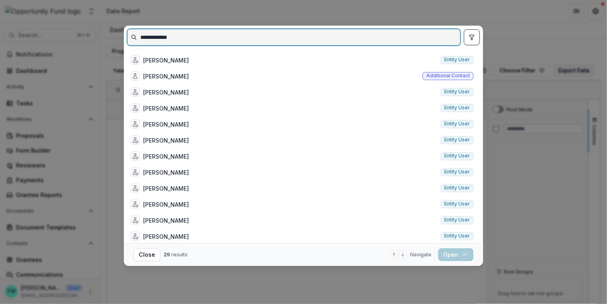
click at [172, 39] on input "**********" at bounding box center [294, 37] width 333 height 13
type input "**********"
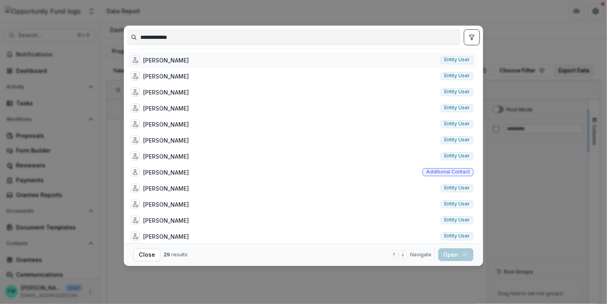
click at [170, 61] on div "[PERSON_NAME]" at bounding box center [166, 60] width 46 height 8
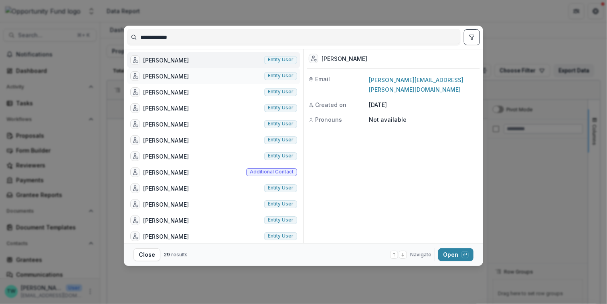
click at [171, 73] on div "[PERSON_NAME]" at bounding box center [166, 76] width 46 height 8
click at [174, 89] on div "[PERSON_NAME]" at bounding box center [166, 92] width 46 height 8
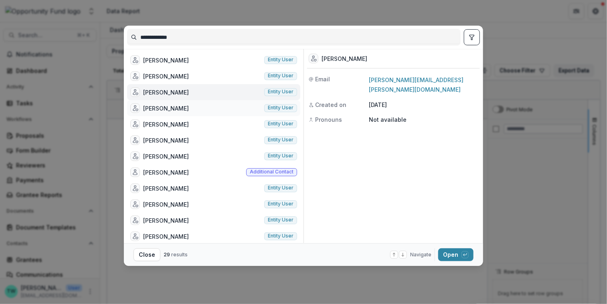
click at [174, 107] on div "[PERSON_NAME]" at bounding box center [166, 108] width 46 height 8
click at [176, 123] on div "[PERSON_NAME]" at bounding box center [166, 124] width 46 height 8
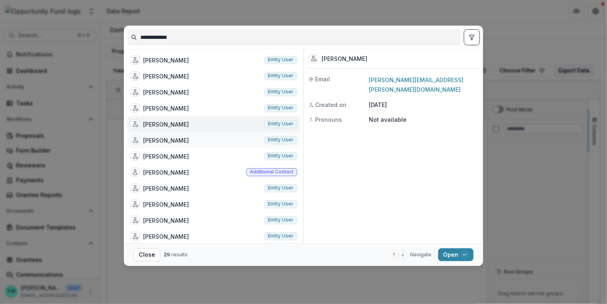
click at [176, 140] on div "[PERSON_NAME]" at bounding box center [166, 140] width 46 height 8
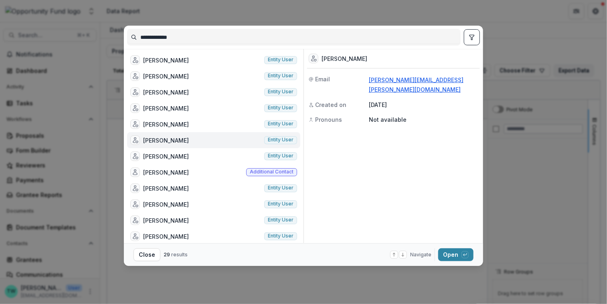
click at [395, 81] on link "[PERSON_NAME][EMAIL_ADDRESS][PERSON_NAME][DOMAIN_NAME]" at bounding box center [416, 85] width 95 height 16
click at [156, 57] on div "[PERSON_NAME]" at bounding box center [166, 60] width 46 height 8
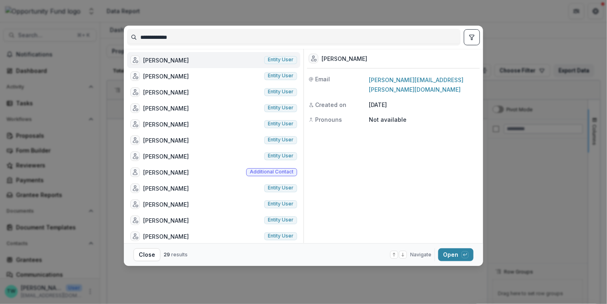
click at [334, 61] on div "[PERSON_NAME]" at bounding box center [345, 59] width 46 height 8
click at [332, 59] on div "[PERSON_NAME]" at bounding box center [345, 59] width 46 height 8
click at [450, 253] on button "Open with enter key" at bounding box center [455, 255] width 35 height 13
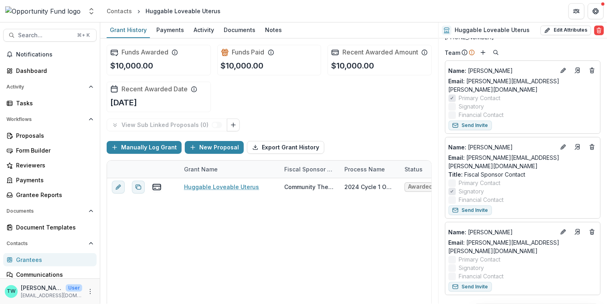
scroll to position [189, 0]
click at [592, 229] on icon "Deletes" at bounding box center [592, 232] width 6 height 6
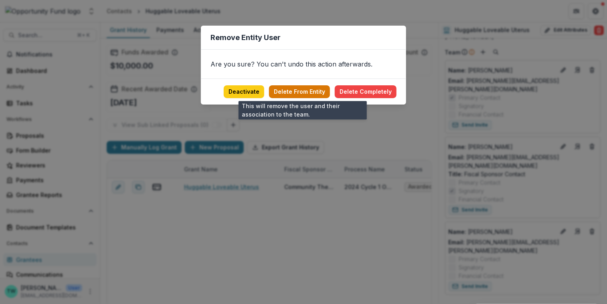
click at [308, 89] on button "Delete From Entity" at bounding box center [299, 91] width 61 height 13
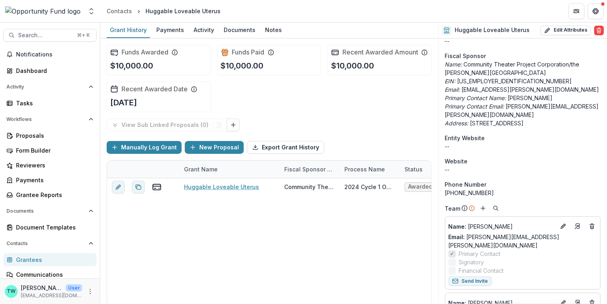
scroll to position [0, 0]
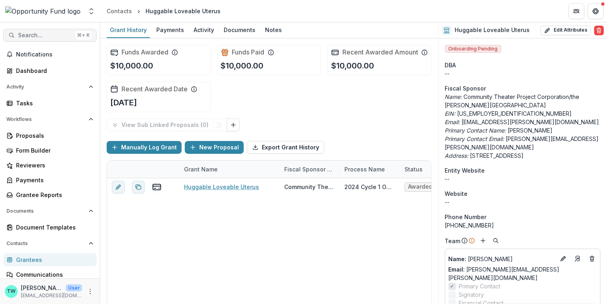
click at [62, 30] on button "Search... ⌘ + K" at bounding box center [49, 35] width 93 height 13
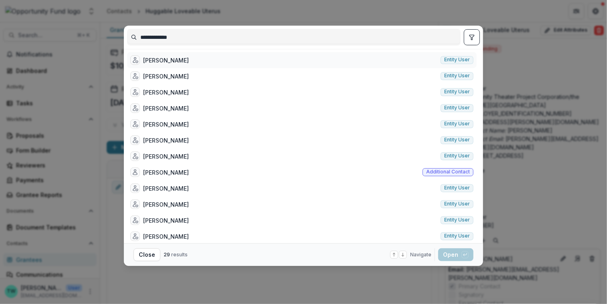
type input "**********"
click at [160, 60] on div "[PERSON_NAME]" at bounding box center [166, 60] width 46 height 8
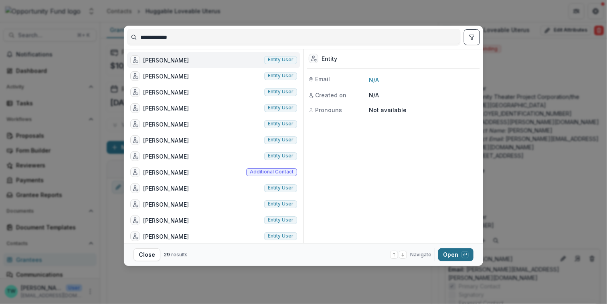
click at [453, 256] on button "Open with enter key" at bounding box center [455, 255] width 35 height 13
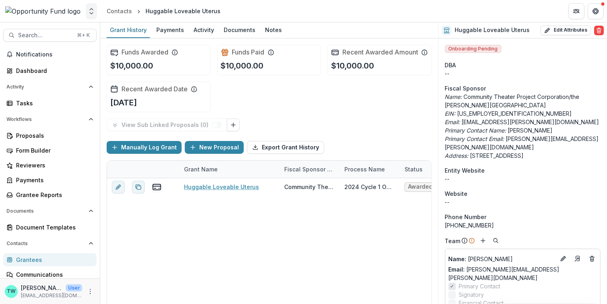
click at [93, 13] on icon "Open entity switcher" at bounding box center [91, 11] width 8 height 8
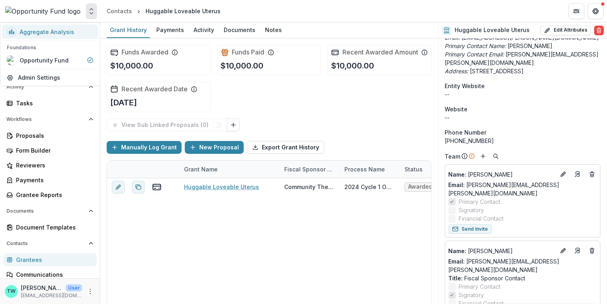
scroll to position [42, 0]
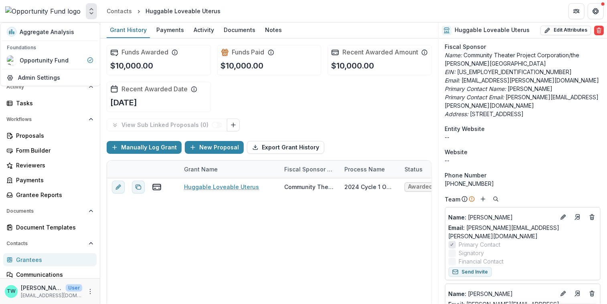
click at [269, 12] on header "Contacts Huggable Loveable Uterus" at bounding box center [353, 11] width 507 height 22
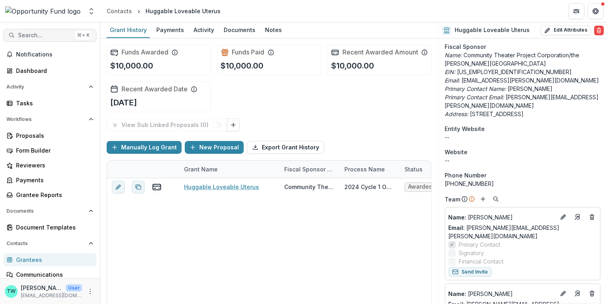
click at [39, 32] on span "Search..." at bounding box center [45, 35] width 54 height 7
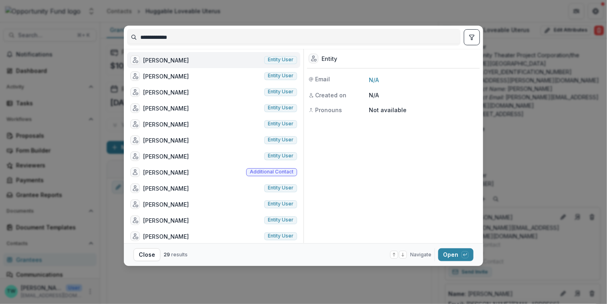
click at [403, 255] on icon at bounding box center [403, 255] width 5 height 5
click at [169, 75] on div "[PERSON_NAME]" at bounding box center [166, 76] width 46 height 8
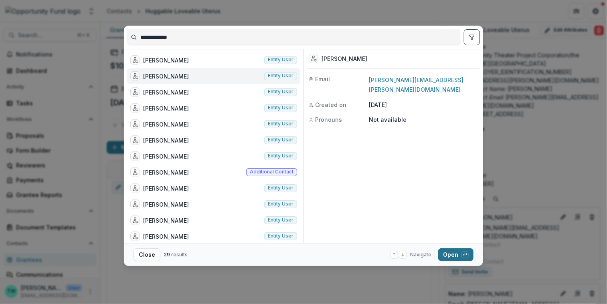
click at [451, 255] on button "Open with enter key" at bounding box center [455, 255] width 35 height 13
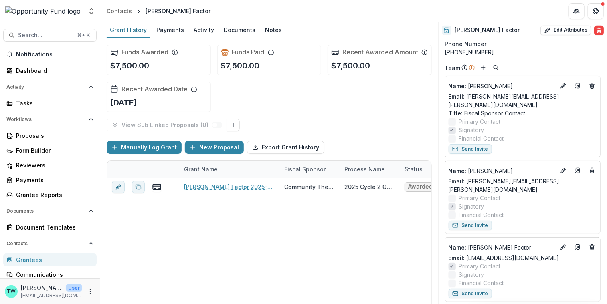
scroll to position [174, 0]
click at [590, 168] on line "Deletes" at bounding box center [592, 168] width 4 height 0
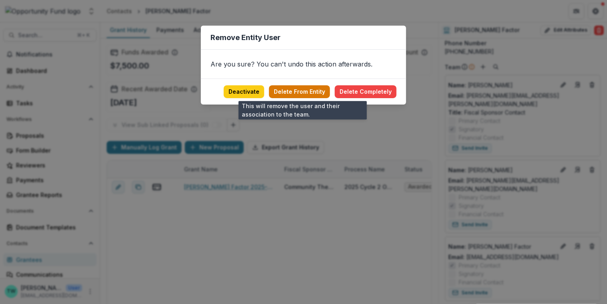
click at [307, 92] on button "Delete From Entity" at bounding box center [299, 91] width 61 height 13
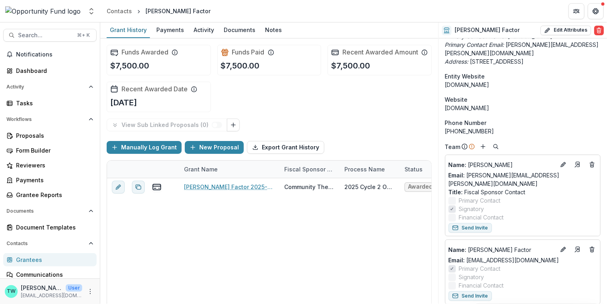
scroll to position [0, 0]
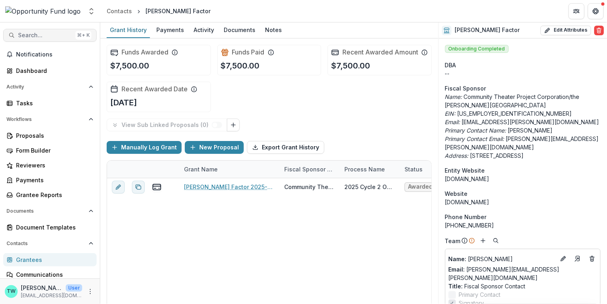
click at [50, 32] on span "Search..." at bounding box center [45, 35] width 54 height 7
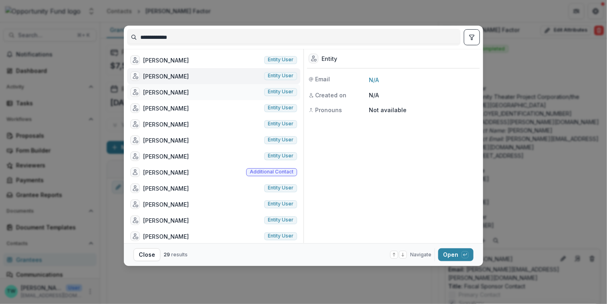
click at [170, 91] on div "[PERSON_NAME]" at bounding box center [166, 92] width 46 height 8
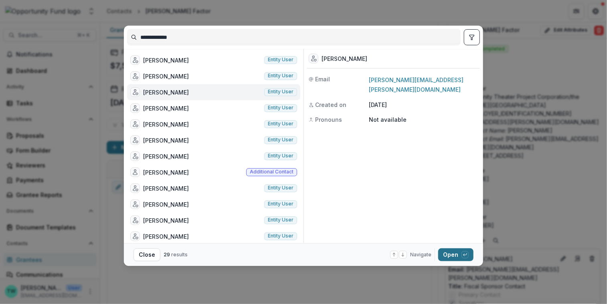
click at [454, 257] on button "Open with enter key" at bounding box center [455, 255] width 35 height 13
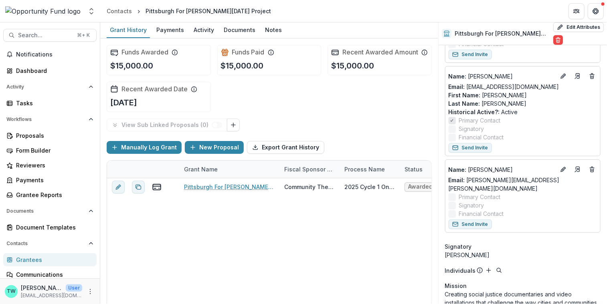
scroll to position [276, 0]
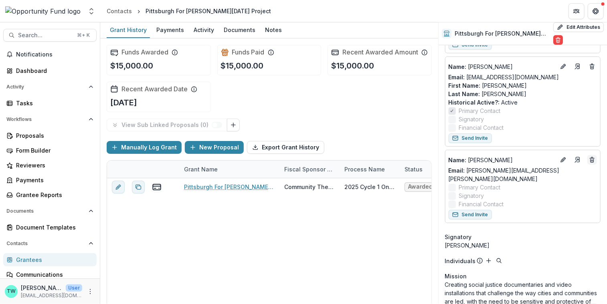
click at [592, 158] on icon "Deletes" at bounding box center [593, 158] width 2 height 1
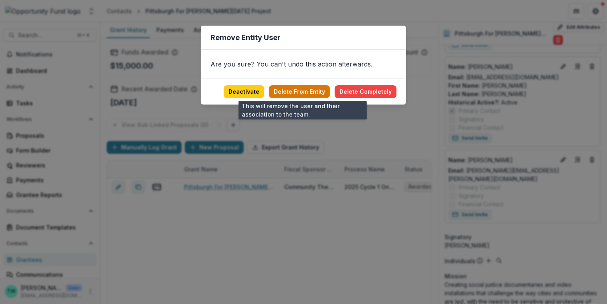
click at [310, 91] on button "Delete From Entity" at bounding box center [299, 91] width 61 height 13
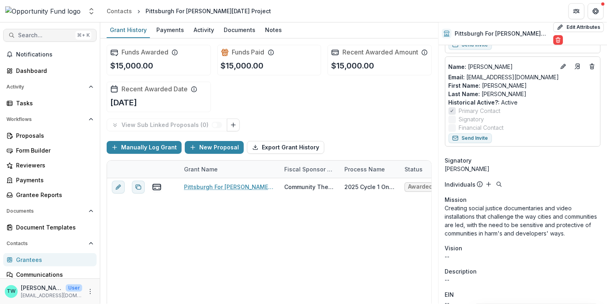
click at [53, 34] on span "Search..." at bounding box center [45, 35] width 54 height 7
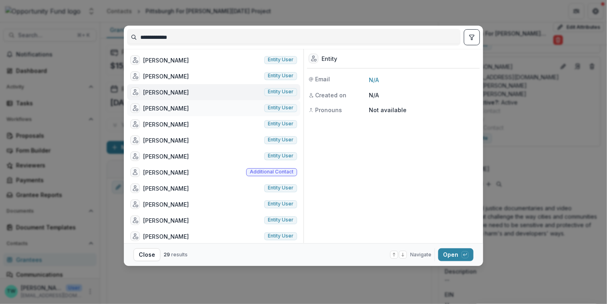
click at [162, 107] on div "[PERSON_NAME]" at bounding box center [166, 108] width 46 height 8
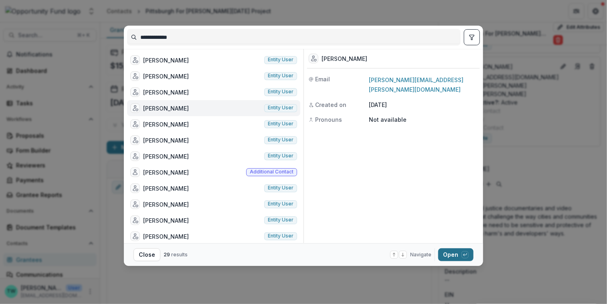
click at [445, 256] on button "Open with enter key" at bounding box center [455, 255] width 35 height 13
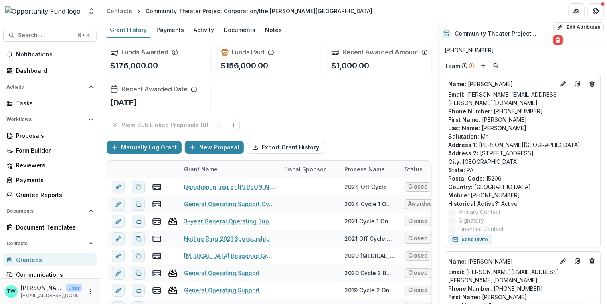
scroll to position [131, 0]
click at [592, 81] on icon "Deletes" at bounding box center [592, 84] width 6 height 6
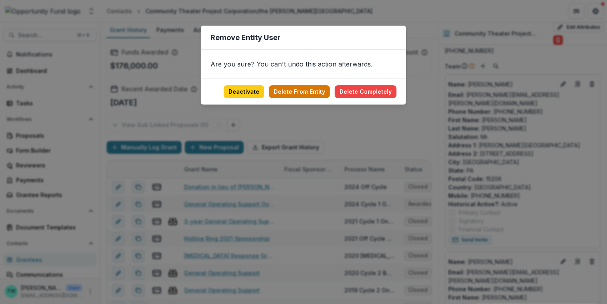
click at [316, 91] on button "Delete From Entity" at bounding box center [299, 91] width 61 height 13
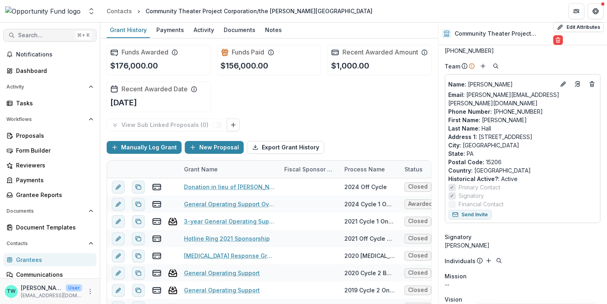
click at [59, 35] on span "Search..." at bounding box center [45, 35] width 54 height 7
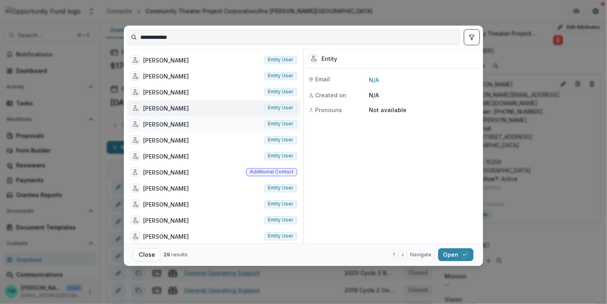
click at [184, 123] on div "[PERSON_NAME] Entity user" at bounding box center [213, 124] width 173 height 16
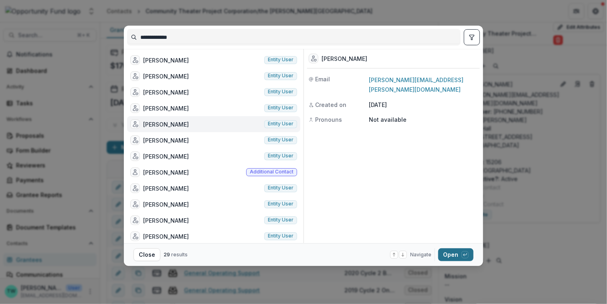
click at [450, 255] on button "Open with enter key" at bounding box center [455, 255] width 35 height 13
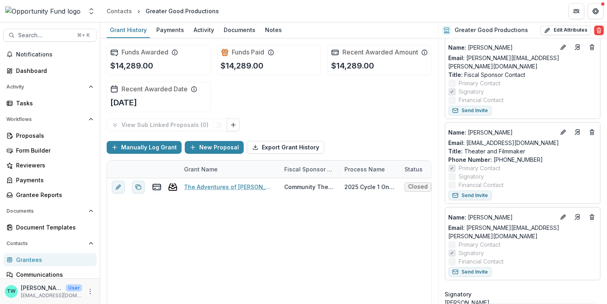
scroll to position [209, 0]
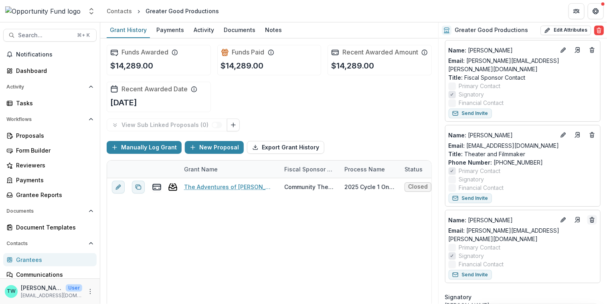
click at [593, 220] on line "Deletes" at bounding box center [593, 221] width 0 height 2
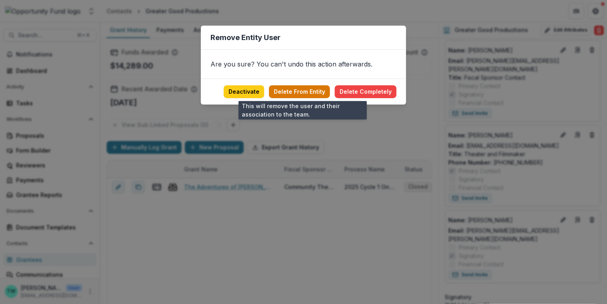
click at [308, 90] on button "Delete From Entity" at bounding box center [299, 91] width 61 height 13
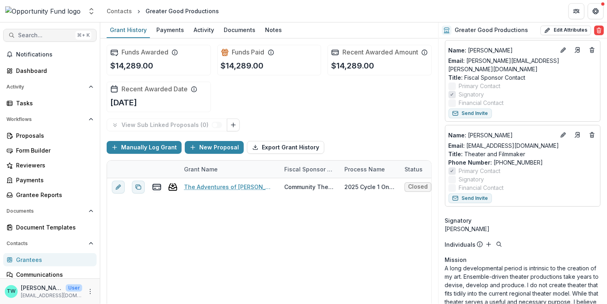
click at [48, 34] on span "Search..." at bounding box center [45, 35] width 54 height 7
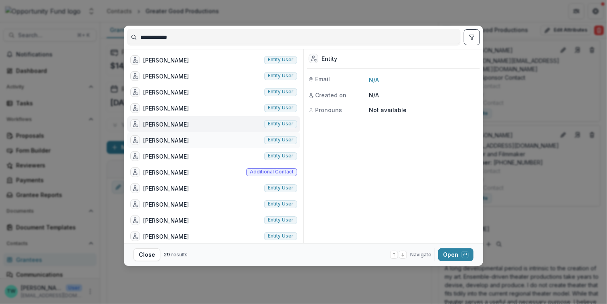
click at [172, 136] on div "[PERSON_NAME]" at bounding box center [166, 140] width 46 height 8
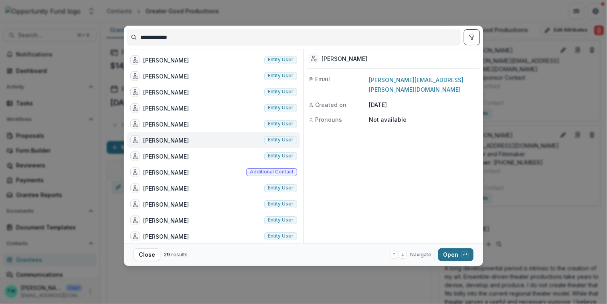
click at [454, 254] on button "Open with enter key" at bounding box center [455, 255] width 35 height 13
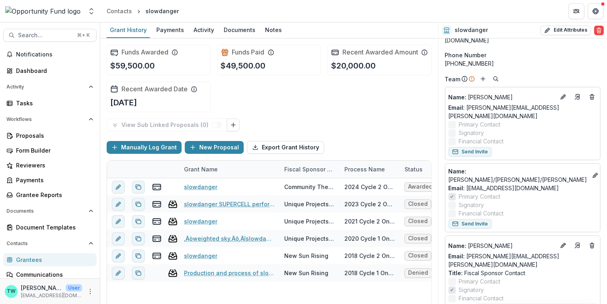
scroll to position [161, 0]
click at [591, 95] on icon "Deletes" at bounding box center [592, 98] width 6 height 6
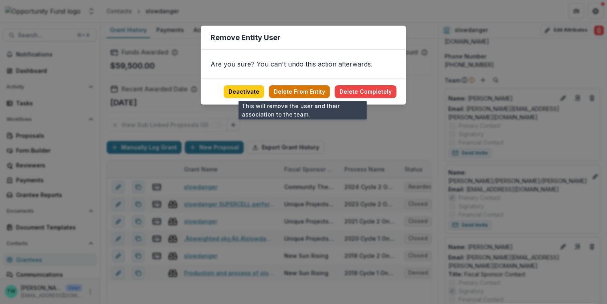
click at [310, 88] on button "Delete From Entity" at bounding box center [299, 91] width 61 height 13
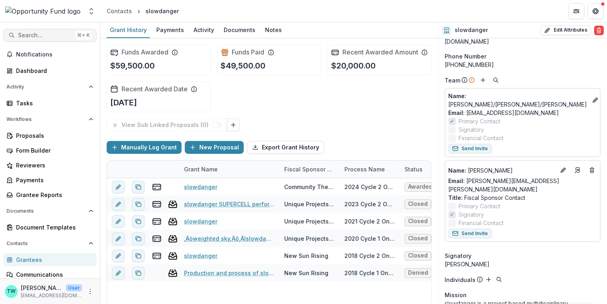
click at [45, 32] on span "Search..." at bounding box center [45, 35] width 54 height 7
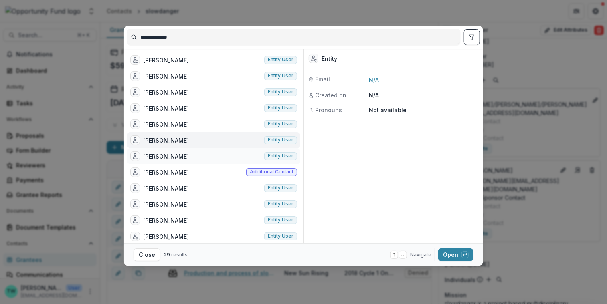
click at [172, 152] on div "[PERSON_NAME]" at bounding box center [159, 157] width 59 height 10
click at [169, 142] on div "[PERSON_NAME]" at bounding box center [166, 140] width 46 height 8
click at [168, 129] on div "[PERSON_NAME] Entity user" at bounding box center [213, 124] width 173 height 16
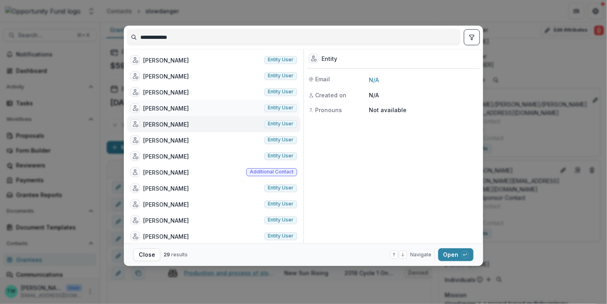
click at [165, 108] on div "[PERSON_NAME]" at bounding box center [166, 108] width 46 height 8
click at [165, 92] on div "[PERSON_NAME]" at bounding box center [166, 92] width 46 height 8
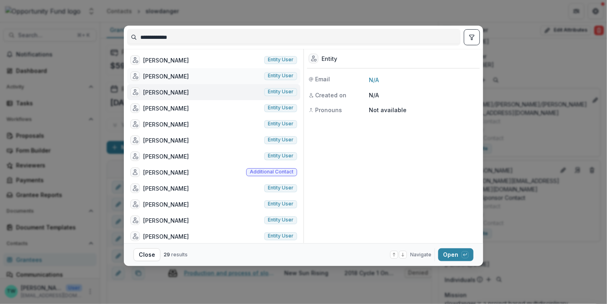
click at [165, 72] on div "[PERSON_NAME]" at bounding box center [166, 76] width 46 height 8
click at [165, 58] on div "[PERSON_NAME]" at bounding box center [166, 60] width 46 height 8
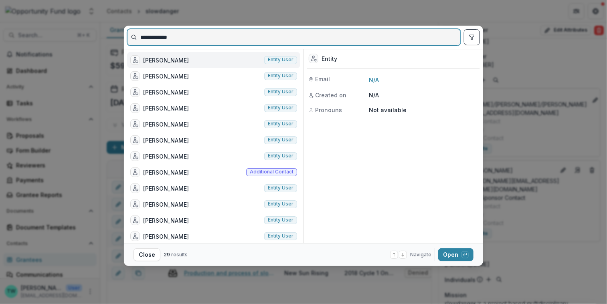
click at [188, 39] on input "**********" at bounding box center [294, 37] width 333 height 13
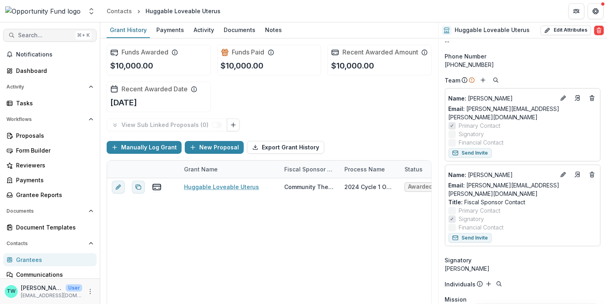
click at [47, 33] on span "Search..." at bounding box center [45, 35] width 54 height 7
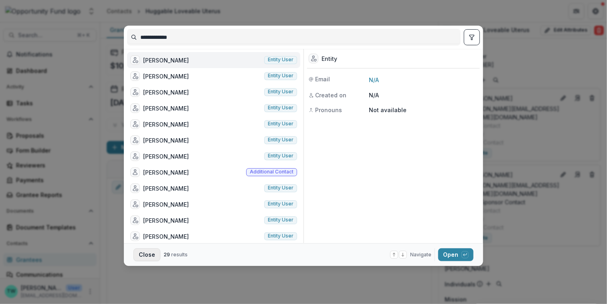
click at [143, 255] on button "Close" at bounding box center [147, 255] width 27 height 13
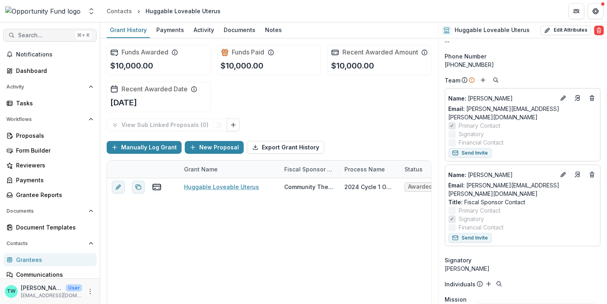
click at [32, 29] on button "Search... ⌘ + K" at bounding box center [49, 35] width 93 height 13
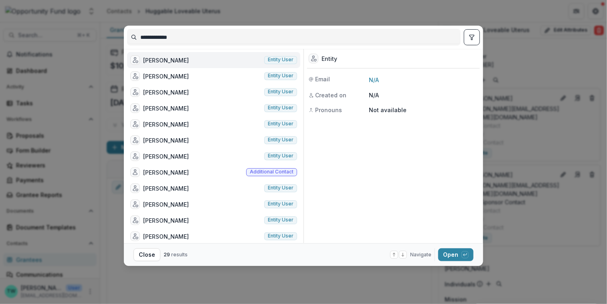
click at [472, 41] on button "toggle filters" at bounding box center [472, 37] width 16 height 16
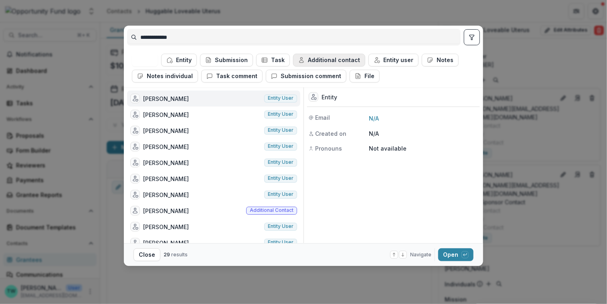
click at [328, 61] on button "Additional contact" at bounding box center [329, 60] width 72 height 13
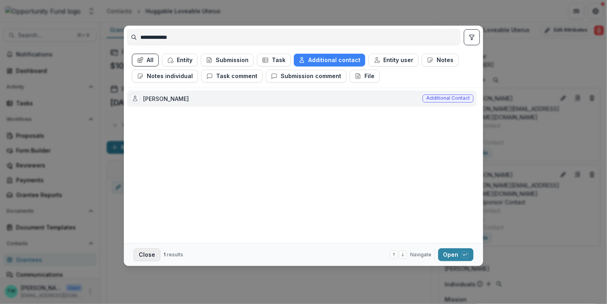
click at [145, 257] on button "Close" at bounding box center [147, 255] width 27 height 13
